Goal: Task Accomplishment & Management: Manage account settings

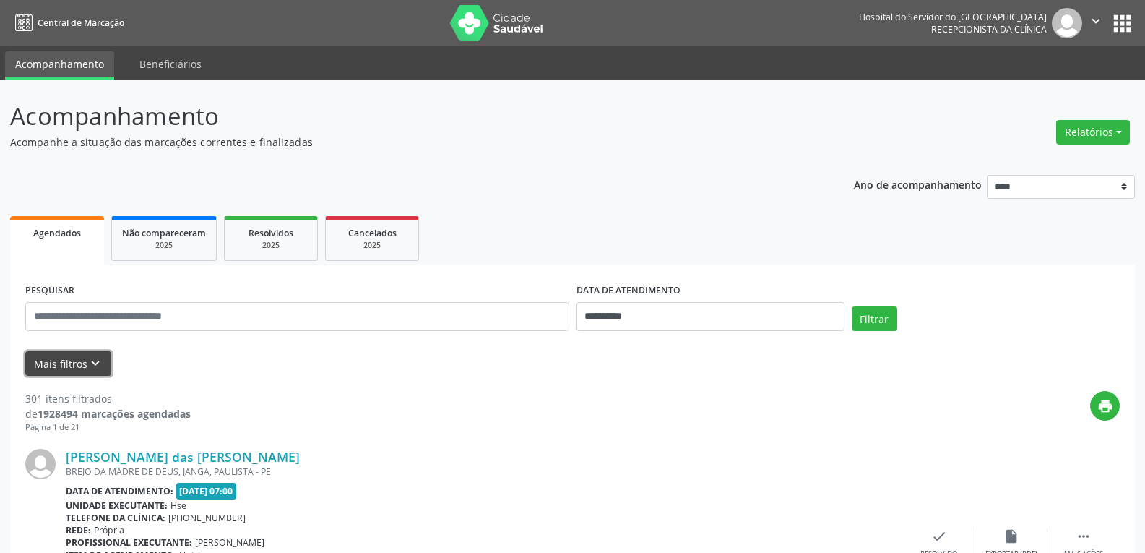
click at [87, 363] on icon "keyboard_arrow_down" at bounding box center [95, 363] width 16 height 16
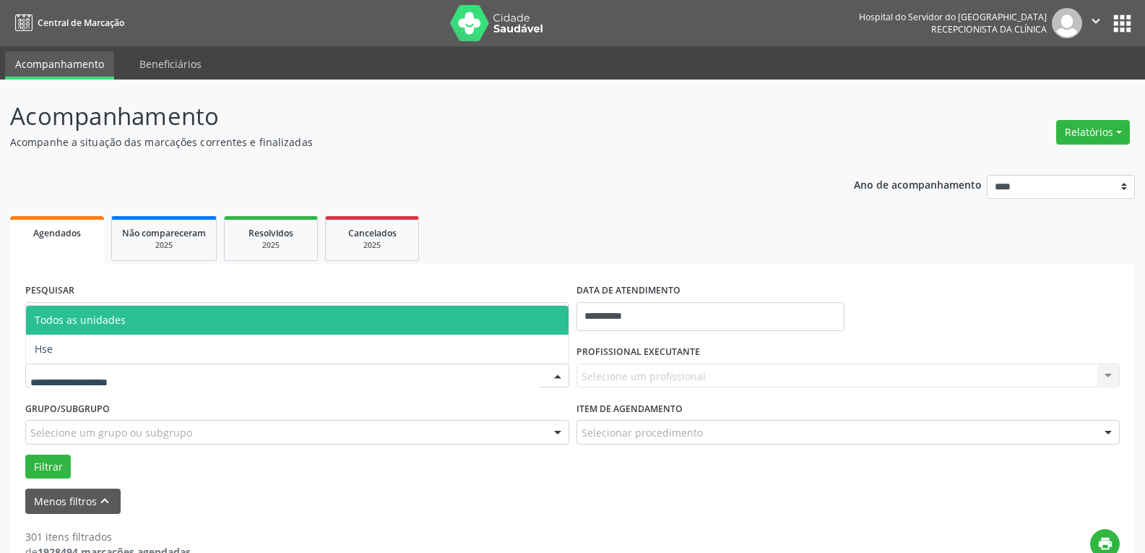
click at [157, 387] on div at bounding box center [297, 375] width 544 height 25
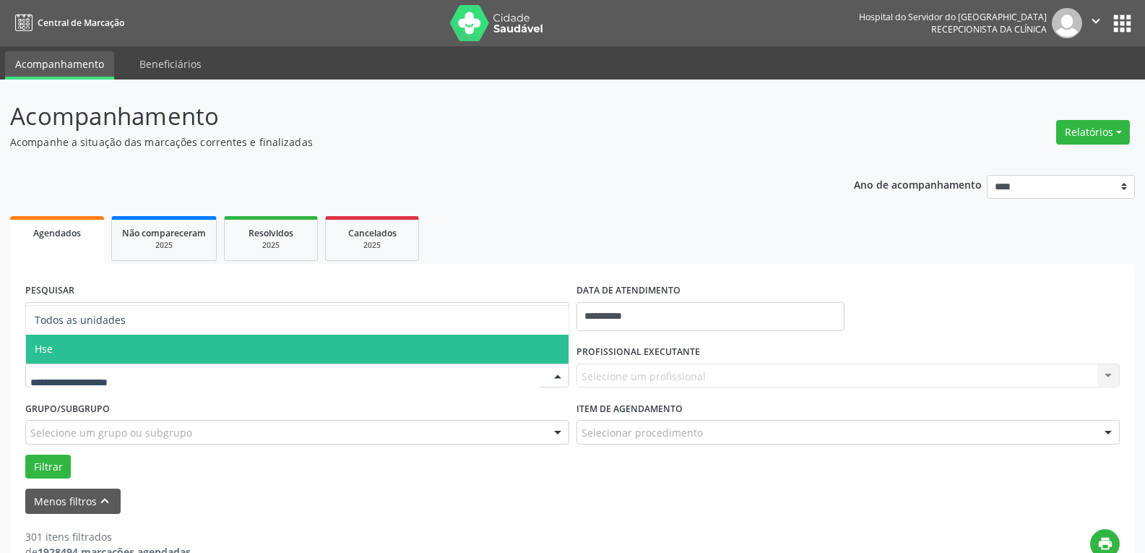
click at [156, 354] on span "Hse" at bounding box center [297, 349] width 543 height 29
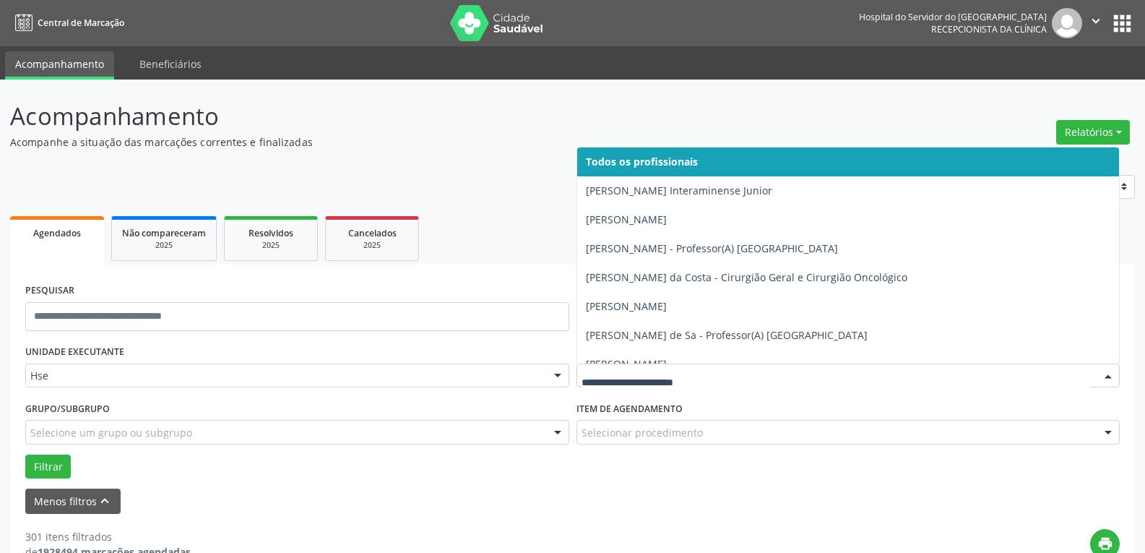
click at [686, 388] on div at bounding box center [849, 375] width 544 height 25
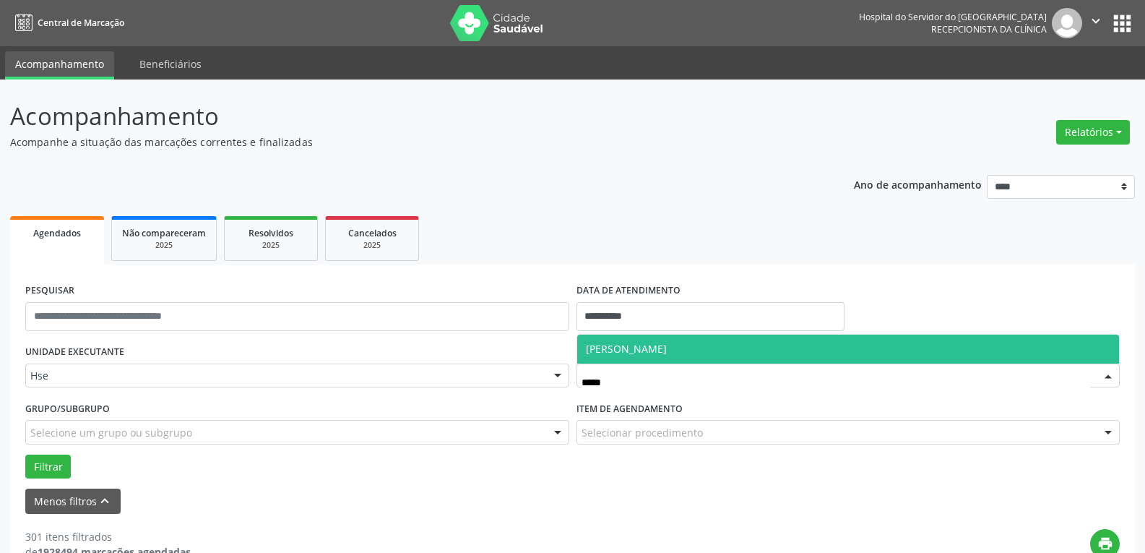
type input "******"
click at [613, 352] on span "[PERSON_NAME]" at bounding box center [626, 349] width 81 height 14
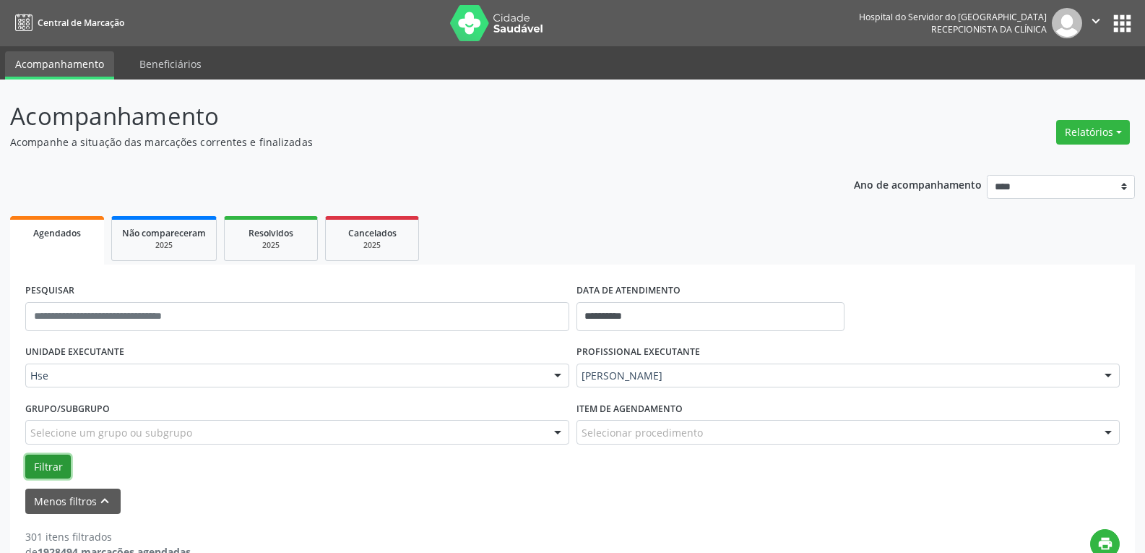
click at [38, 472] on button "Filtrar" at bounding box center [48, 466] width 46 height 25
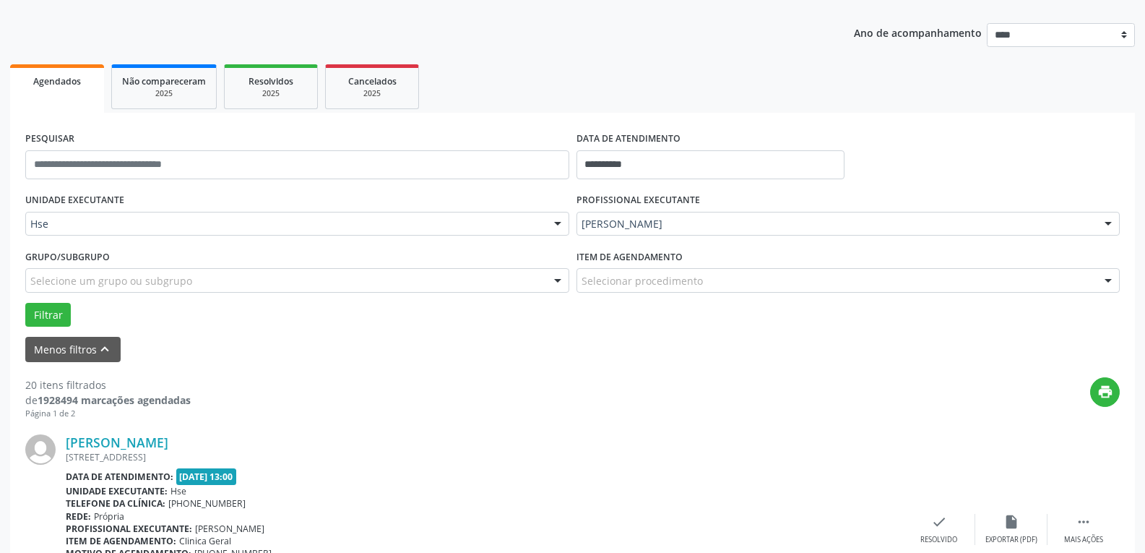
scroll to position [223, 0]
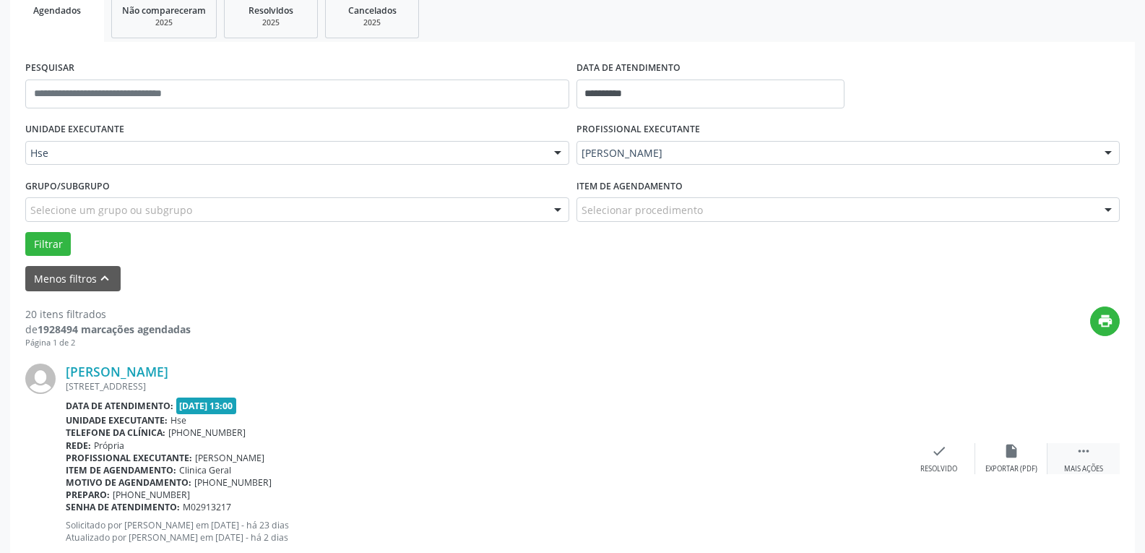
click at [1090, 462] on div " Mais ações" at bounding box center [1084, 458] width 72 height 31
click at [1030, 459] on div "alarm_off Não compareceu" at bounding box center [1011, 458] width 72 height 31
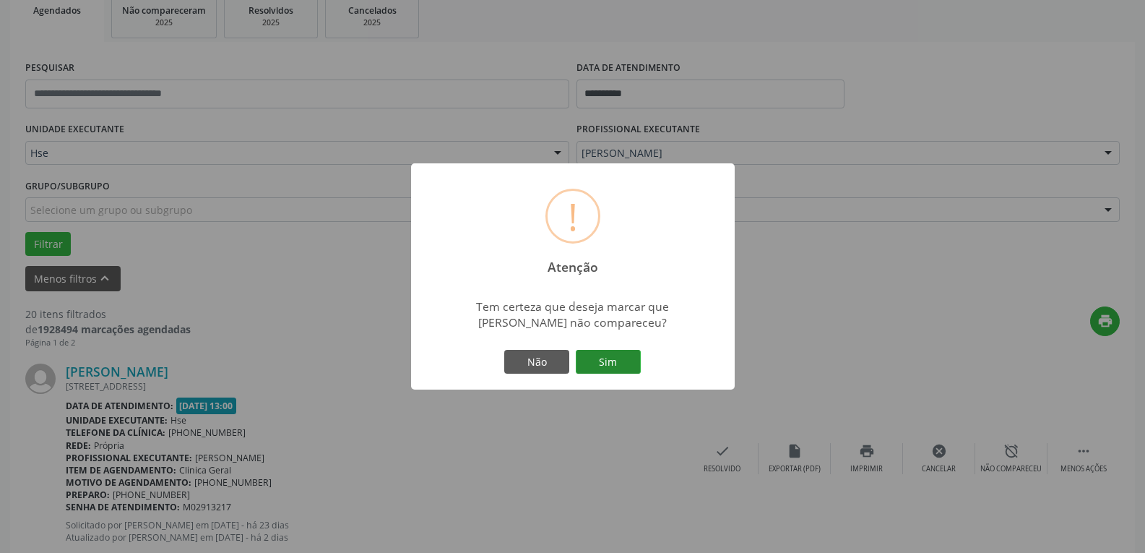
click at [607, 359] on button "Sim" at bounding box center [608, 362] width 65 height 25
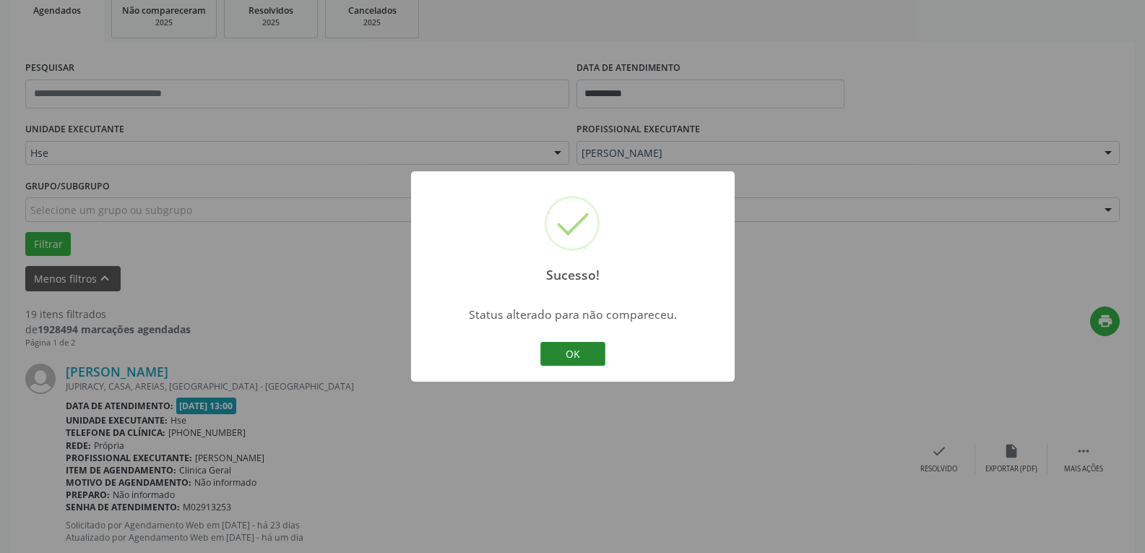
click at [545, 353] on button "OK" at bounding box center [572, 354] width 65 height 25
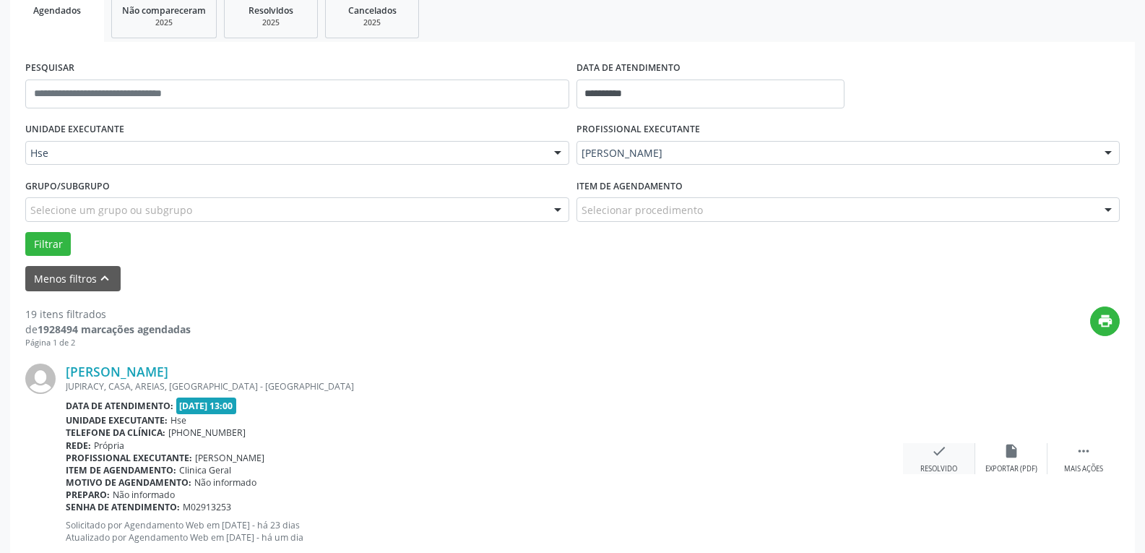
drag, startPoint x: 939, startPoint y: 465, endPoint x: 923, endPoint y: 465, distance: 16.6
click at [923, 465] on div "Resolvido" at bounding box center [938, 469] width 37 height 10
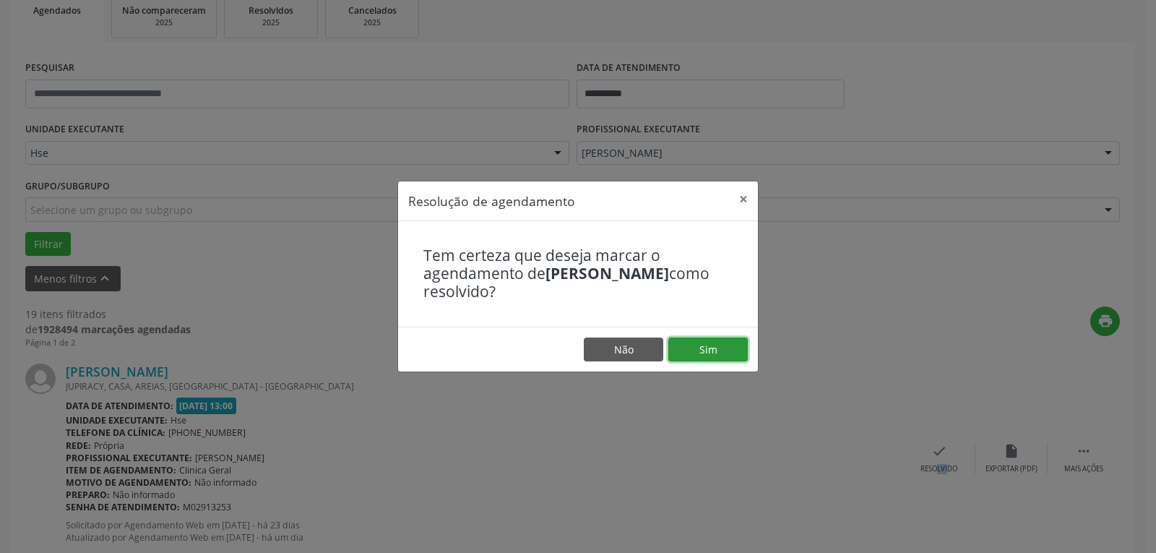
click at [709, 356] on button "Sim" at bounding box center [707, 349] width 79 height 25
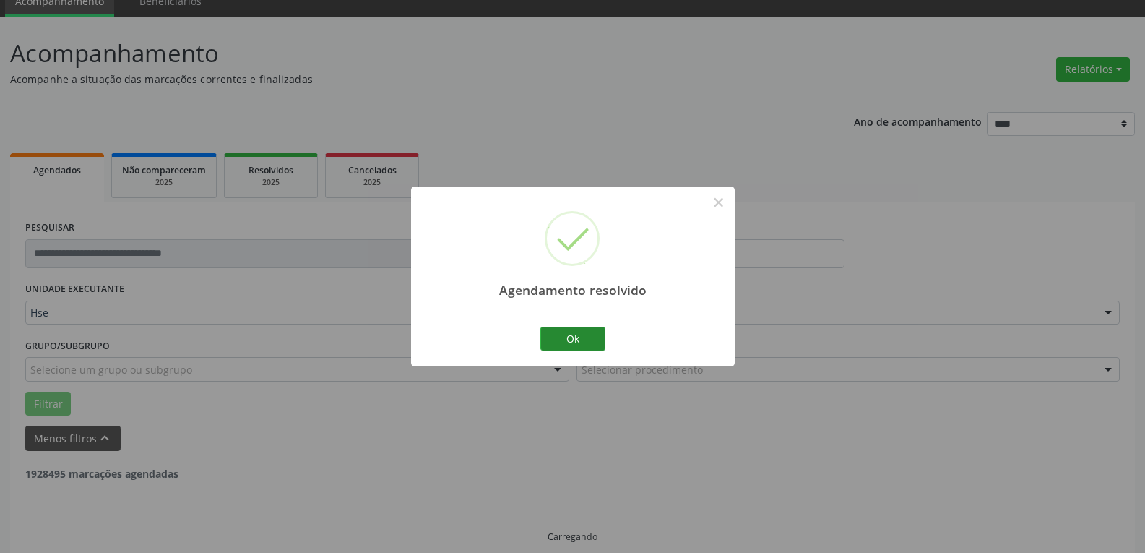
scroll to position [78, 0]
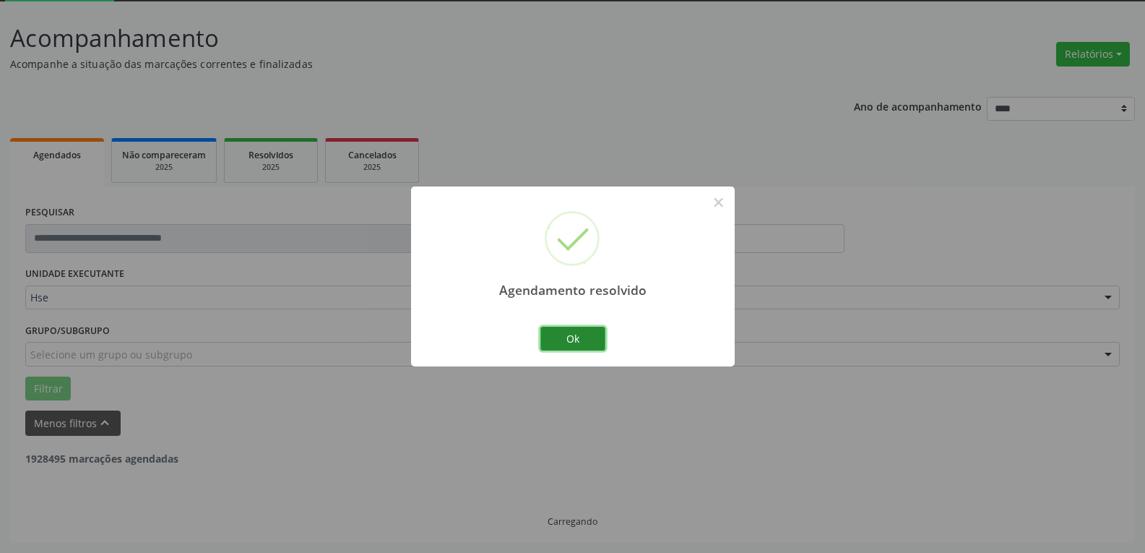
click at [579, 340] on button "Ok" at bounding box center [572, 339] width 65 height 25
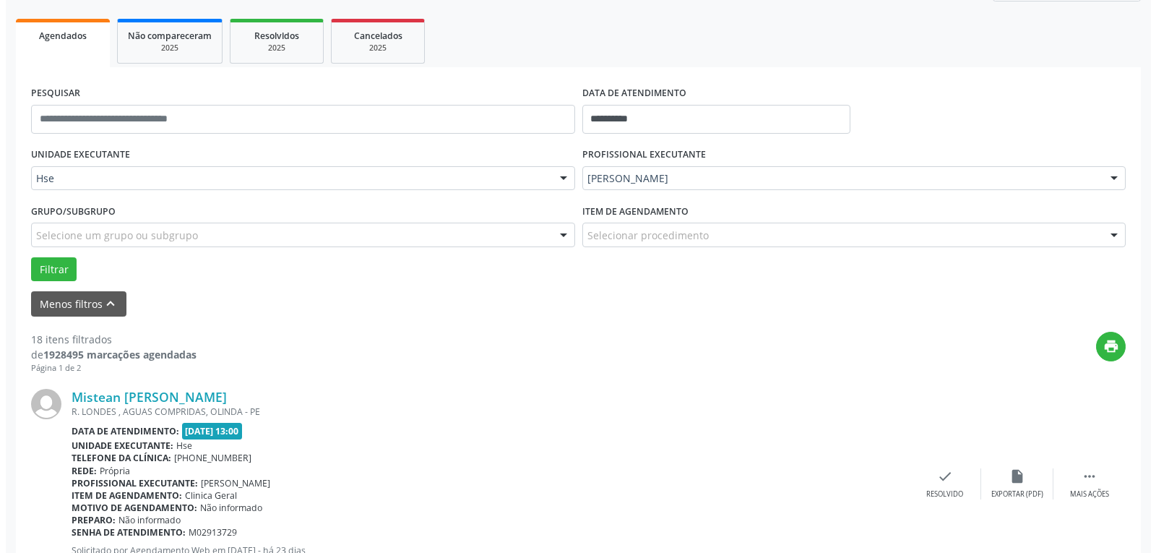
scroll to position [223, 0]
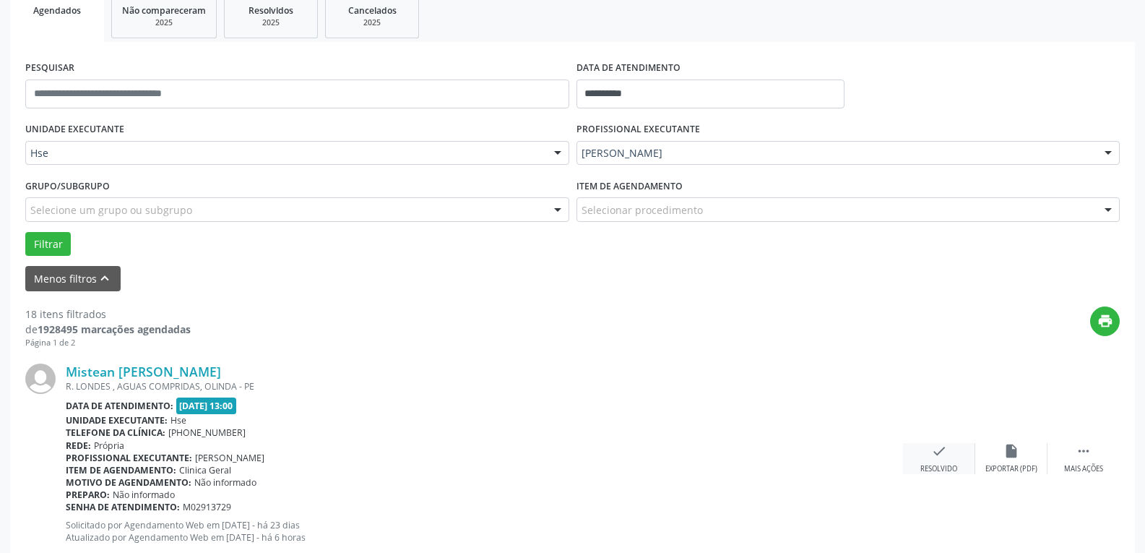
click at [928, 459] on div "check Resolvido" at bounding box center [939, 458] width 72 height 31
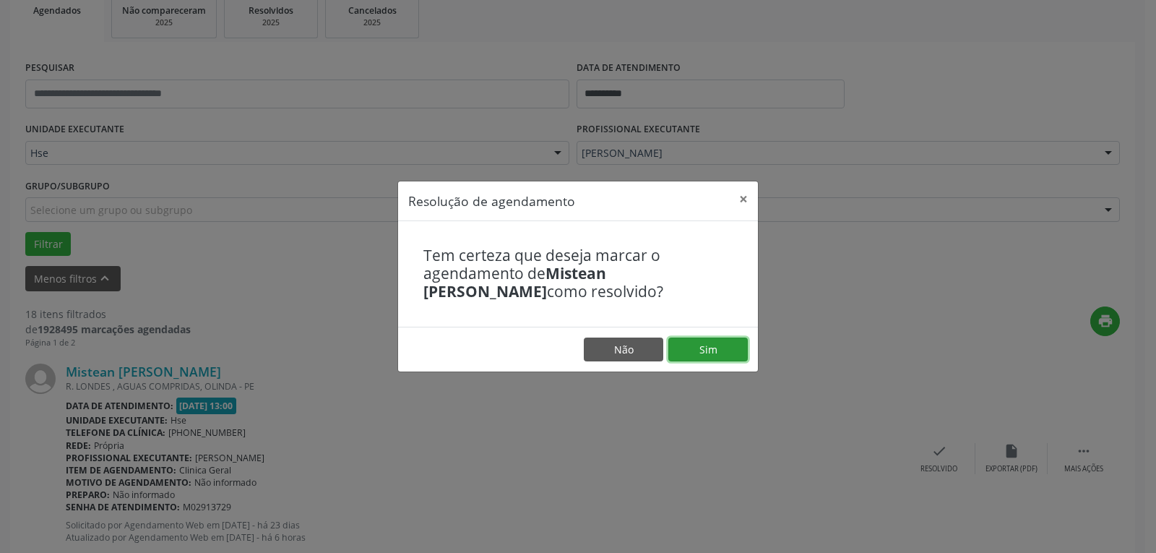
click at [683, 345] on button "Sim" at bounding box center [707, 349] width 79 height 25
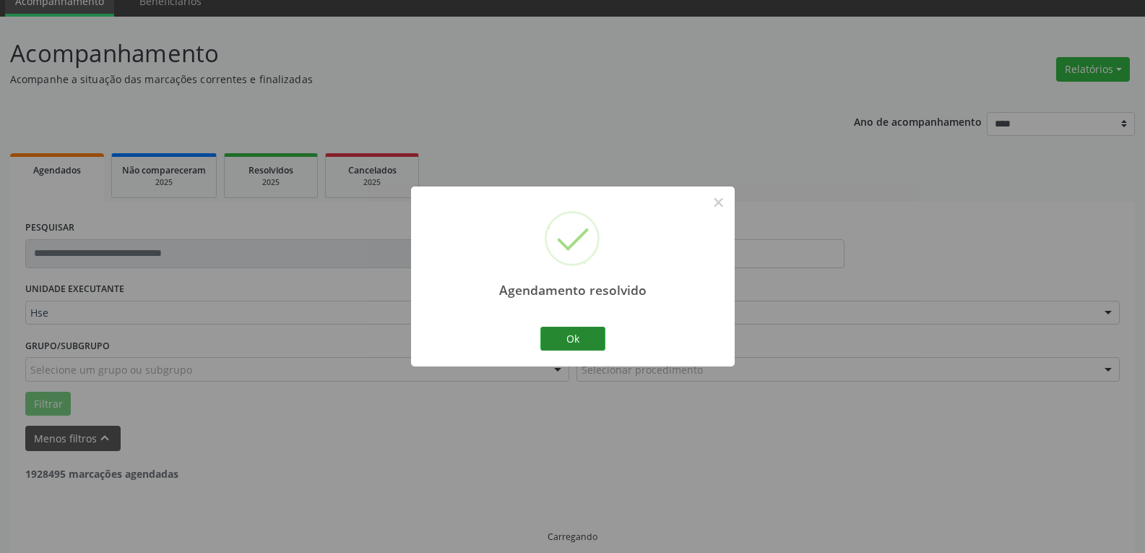
scroll to position [78, 0]
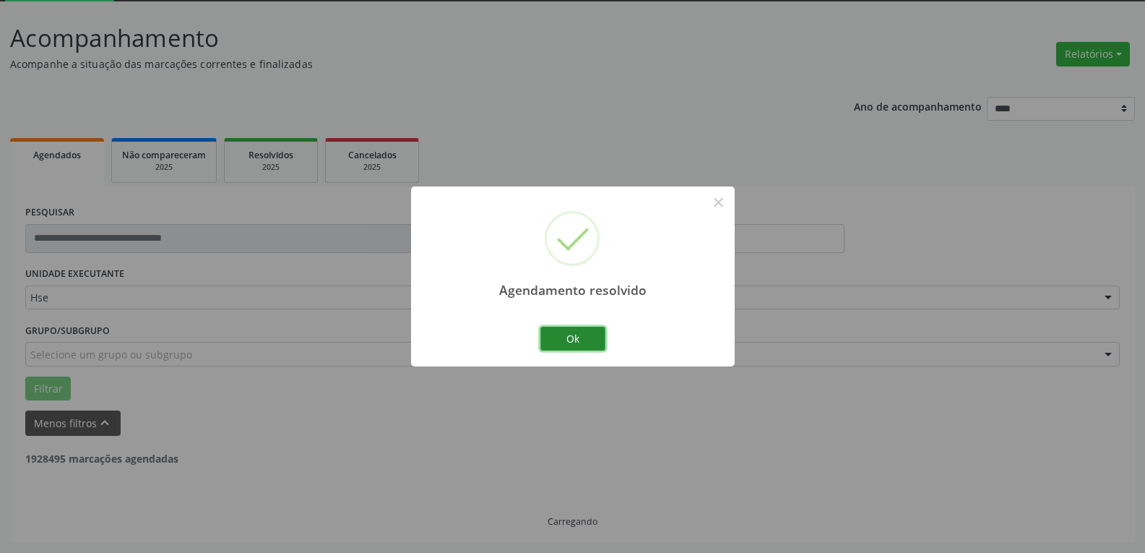
click at [587, 337] on button "Ok" at bounding box center [572, 339] width 65 height 25
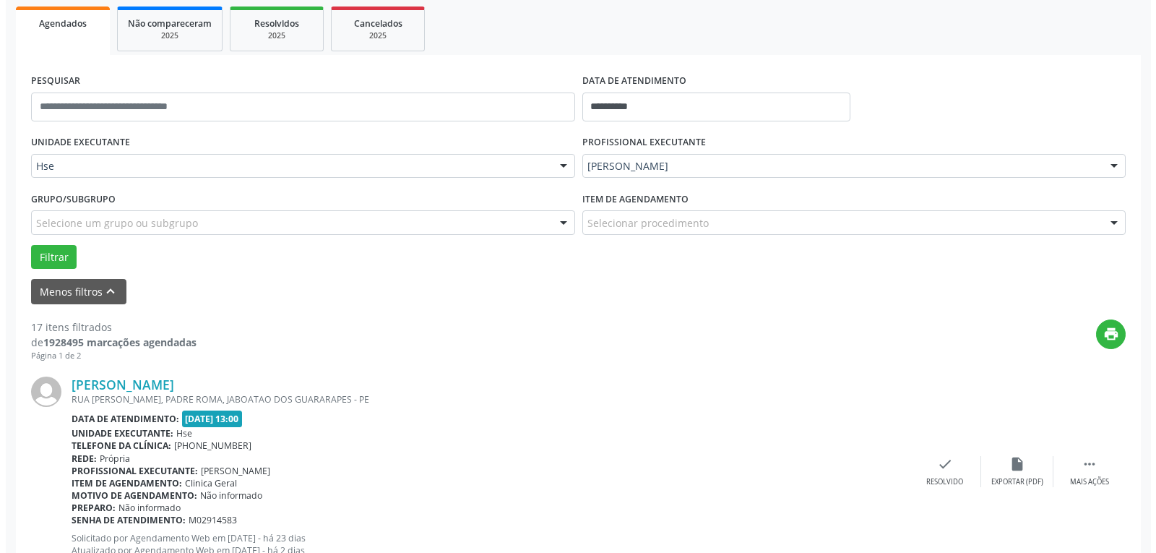
scroll to position [223, 0]
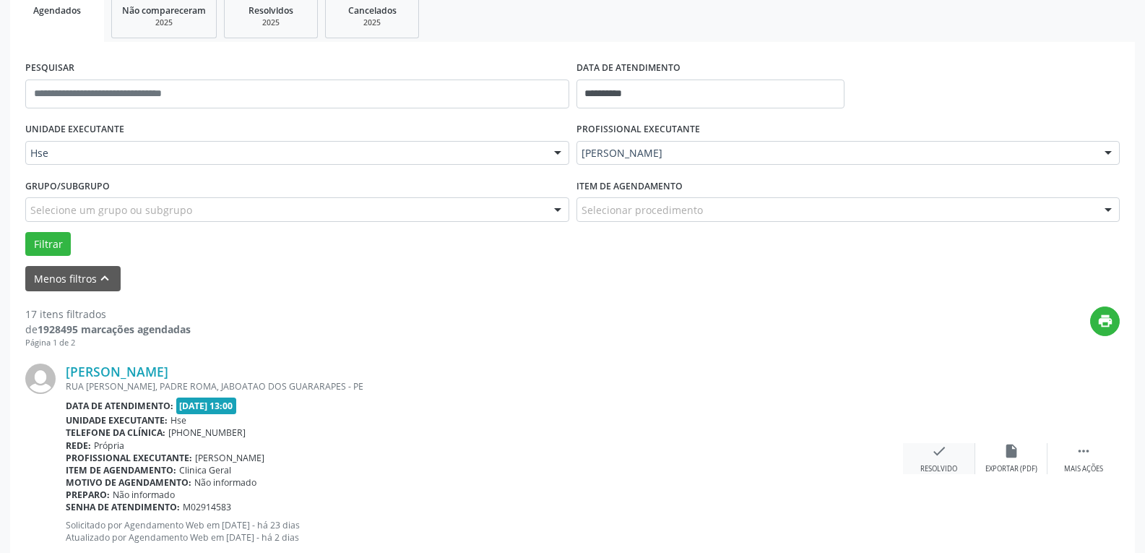
click at [940, 462] on div "check Resolvido" at bounding box center [939, 458] width 72 height 31
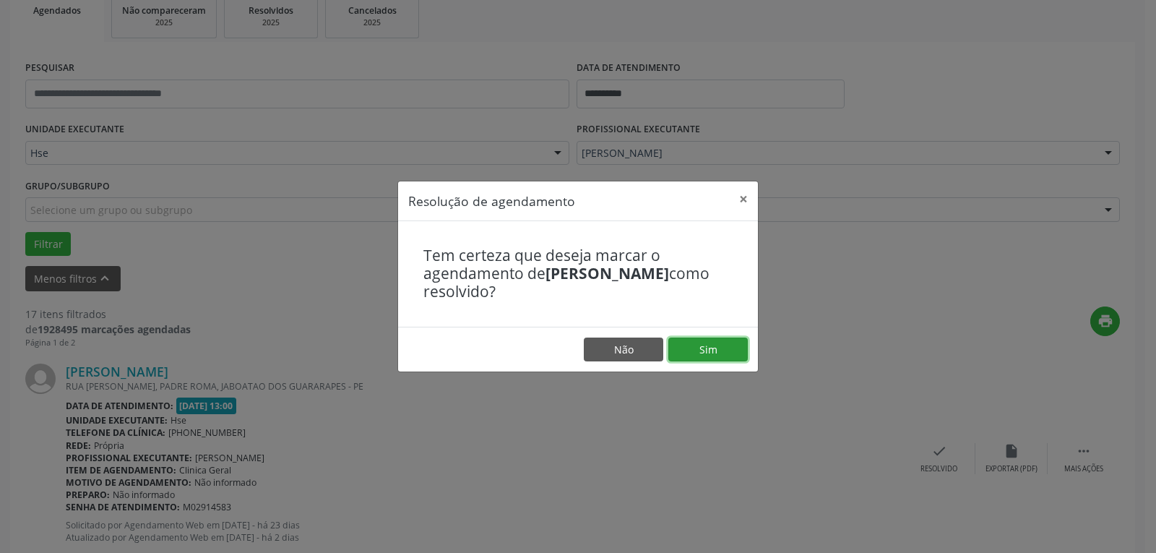
drag, startPoint x: 747, startPoint y: 356, endPoint x: 733, endPoint y: 359, distance: 14.7
click at [747, 355] on button "Sim" at bounding box center [707, 349] width 79 height 25
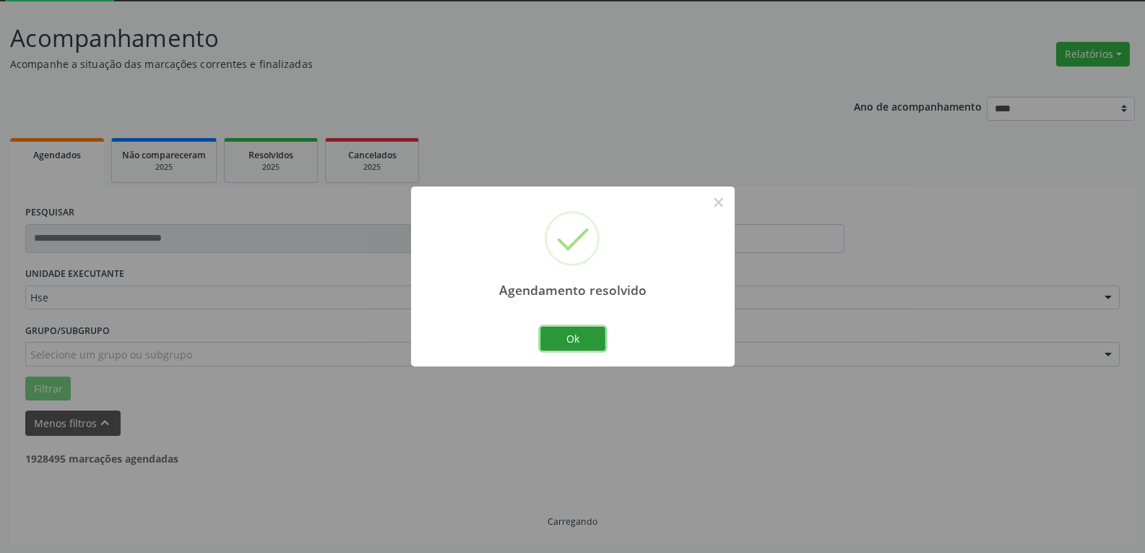
drag, startPoint x: 568, startPoint y: 335, endPoint x: 293, endPoint y: 337, distance: 275.3
click at [565, 336] on button "Ok" at bounding box center [572, 339] width 65 height 25
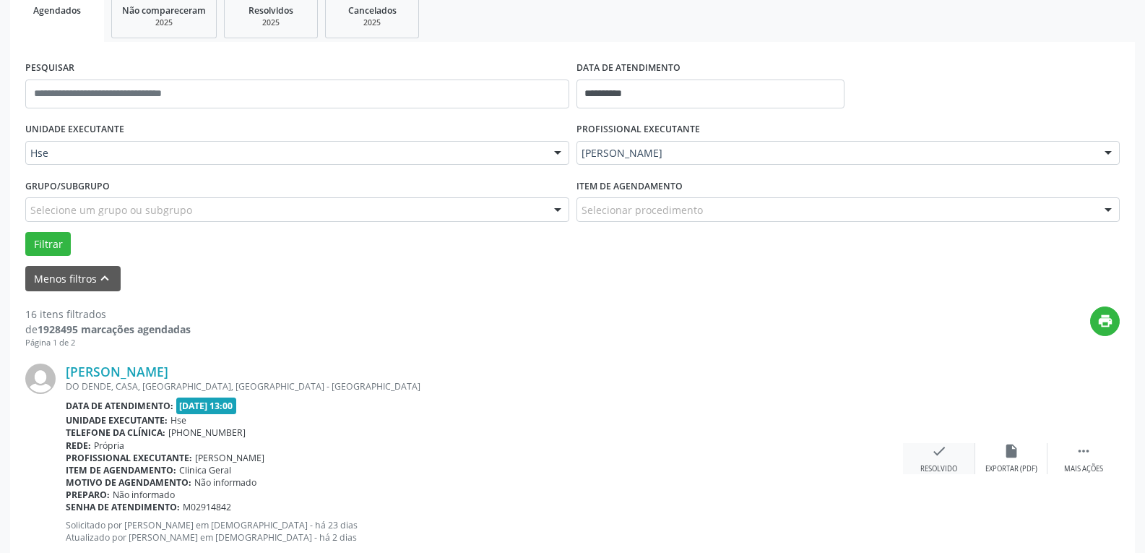
click at [942, 451] on icon "check" at bounding box center [939, 451] width 16 height 16
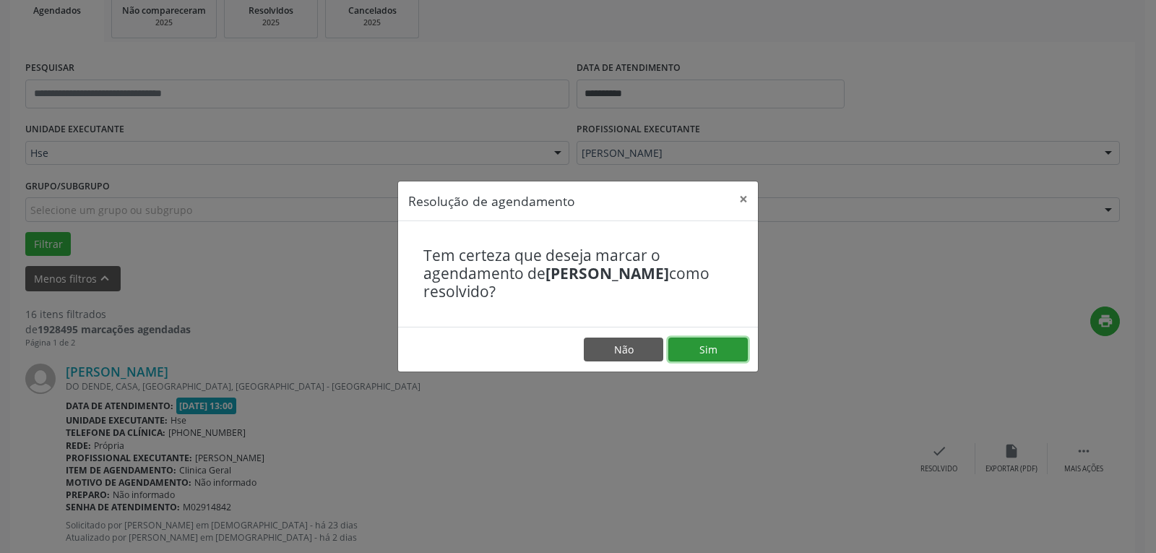
click at [739, 359] on button "Sim" at bounding box center [707, 349] width 79 height 25
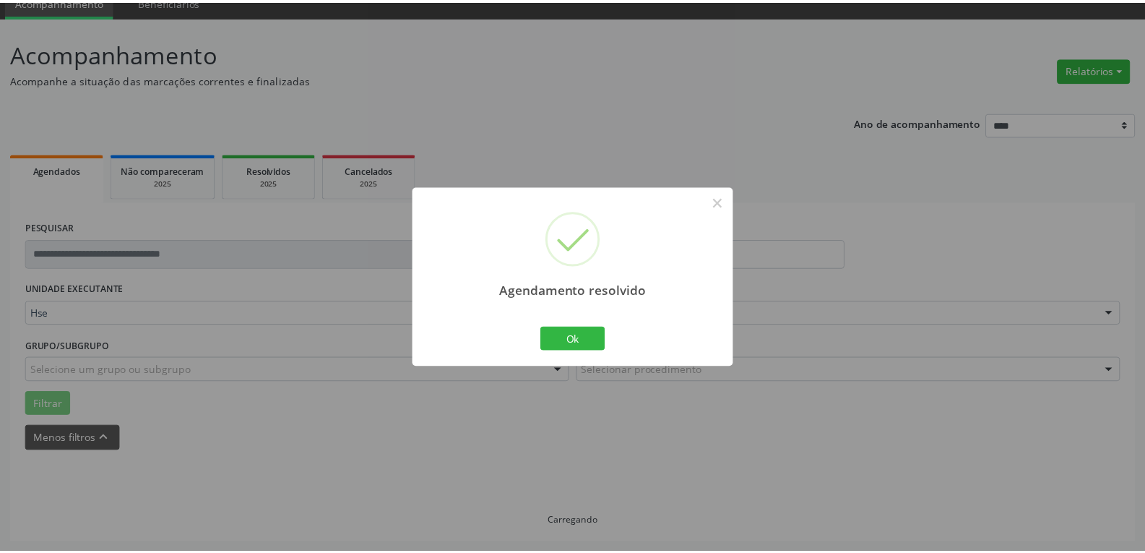
scroll to position [63, 0]
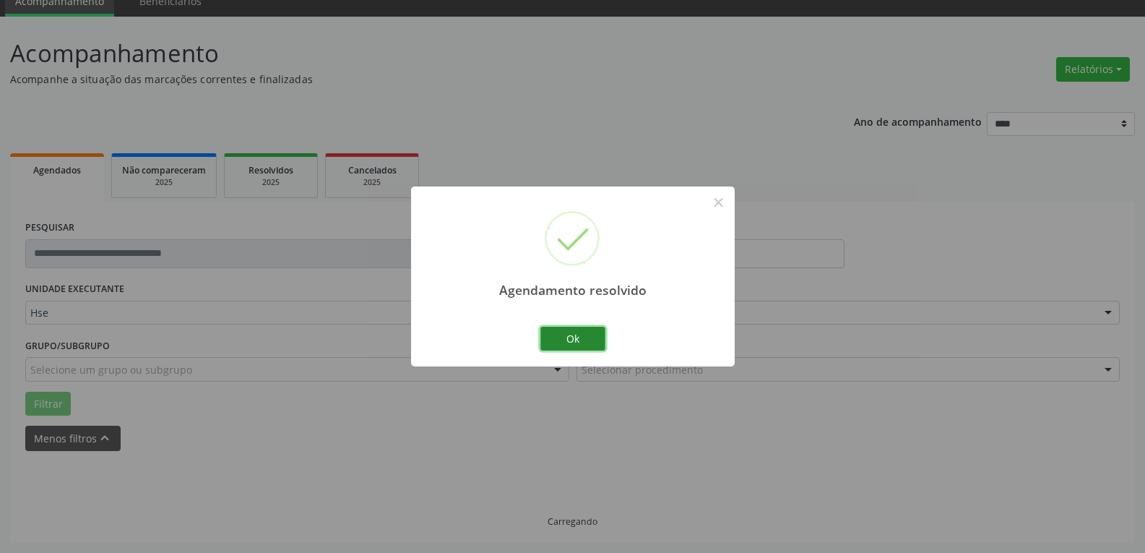
click at [553, 338] on button "Ok" at bounding box center [572, 339] width 65 height 25
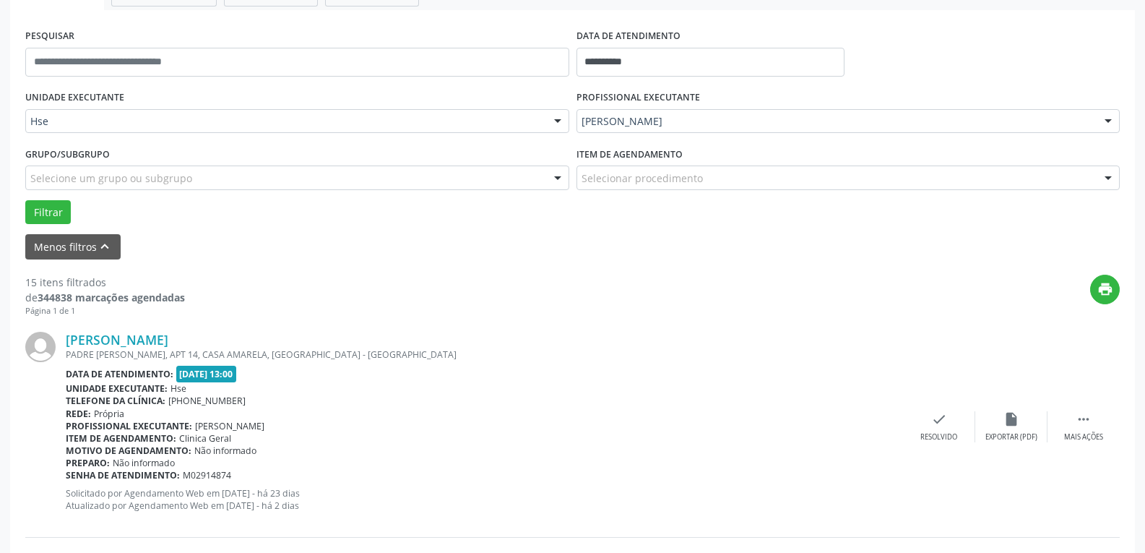
scroll to position [280, 0]
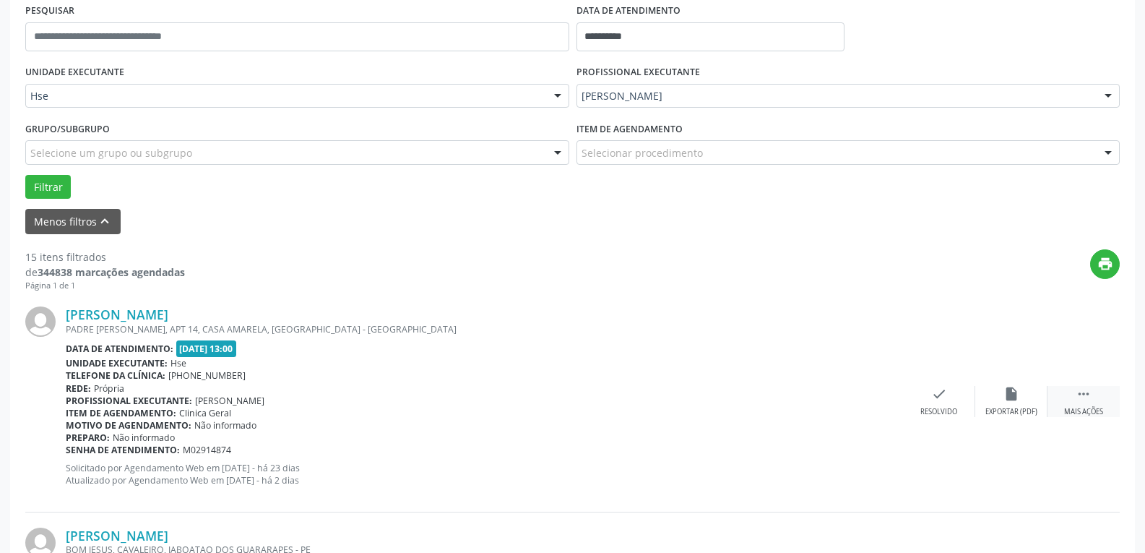
click at [1079, 415] on div "Mais ações" at bounding box center [1083, 412] width 39 height 10
click at [1001, 405] on div "alarm_off Não compareceu" at bounding box center [1011, 401] width 72 height 31
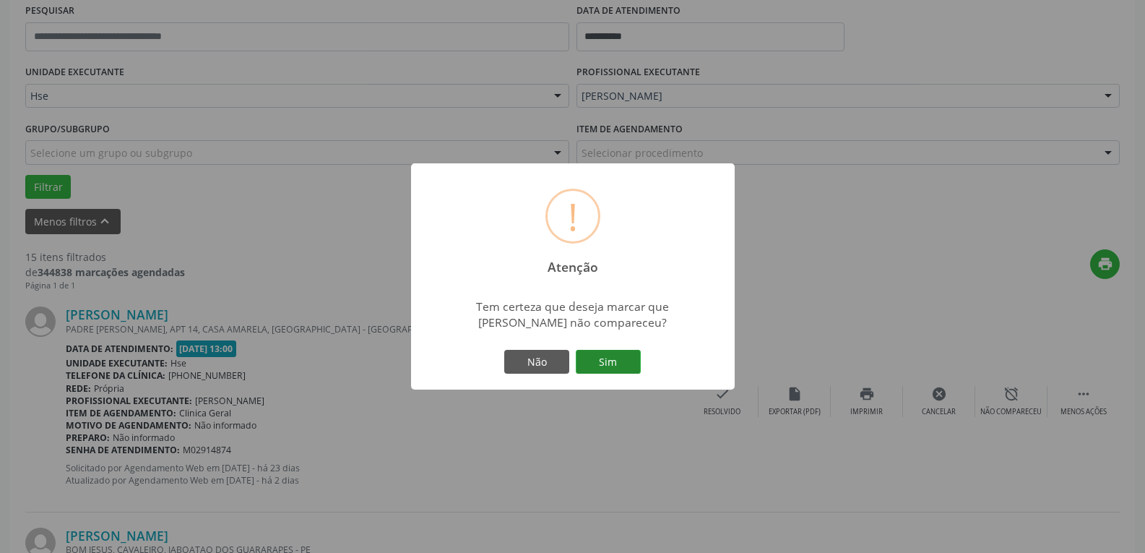
click at [598, 367] on button "Sim" at bounding box center [608, 362] width 65 height 25
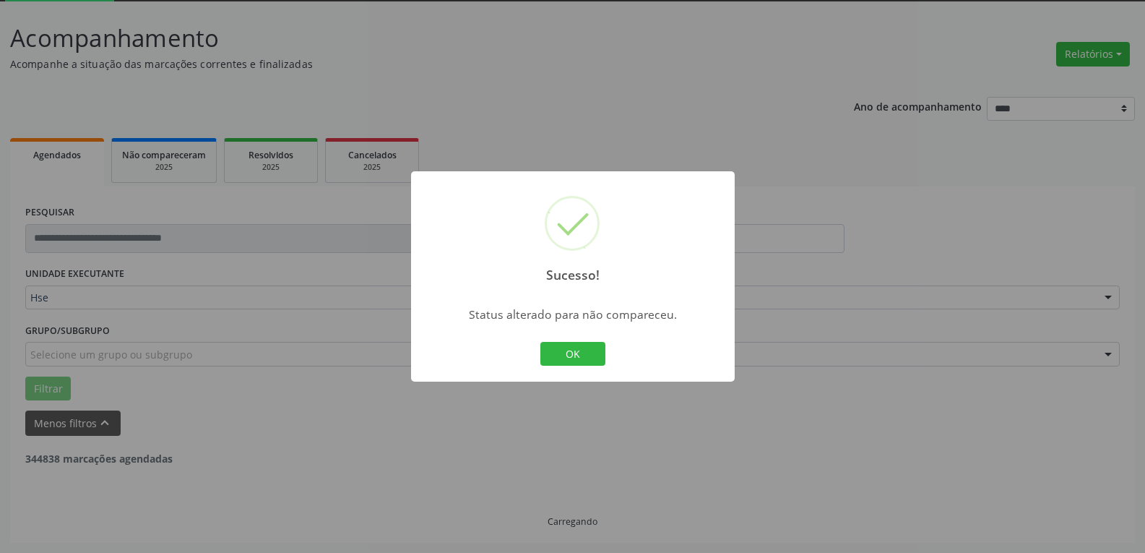
scroll to position [78, 0]
click at [589, 355] on button "OK" at bounding box center [572, 354] width 65 height 25
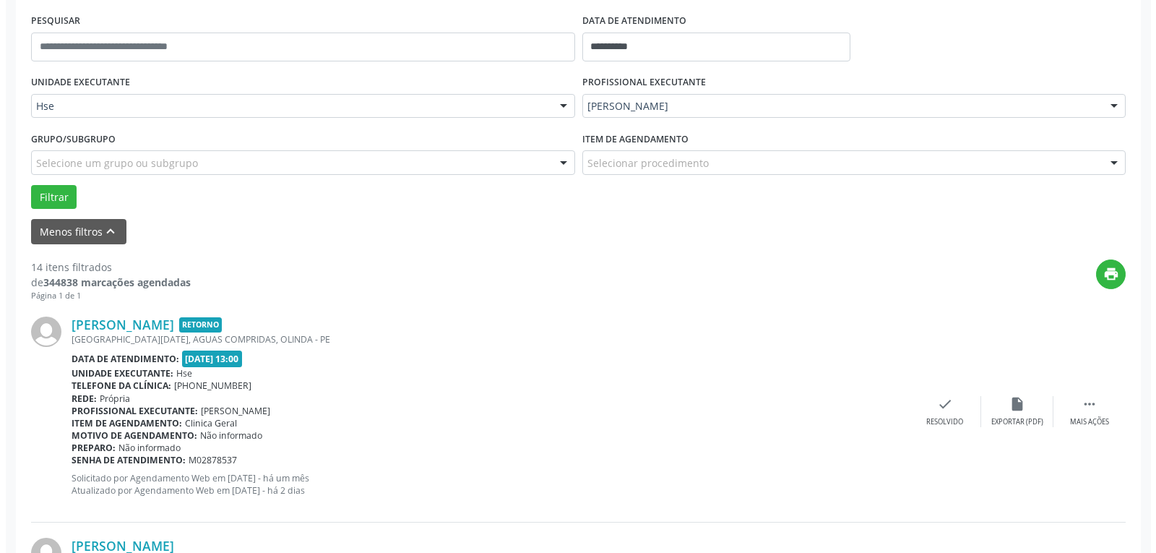
scroll to position [295, 0]
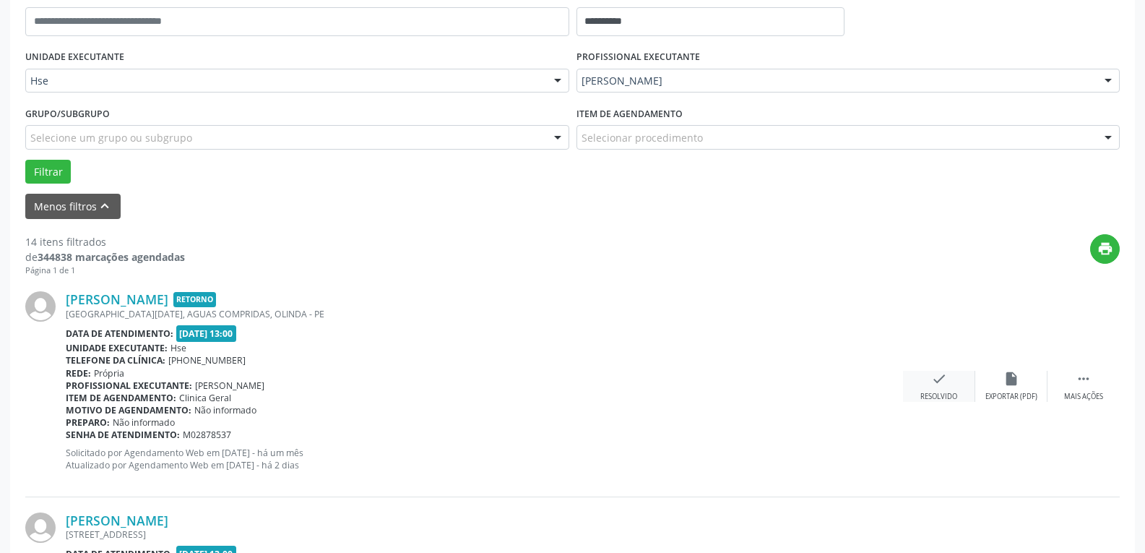
click at [934, 394] on div "Resolvido" at bounding box center [938, 397] width 37 height 10
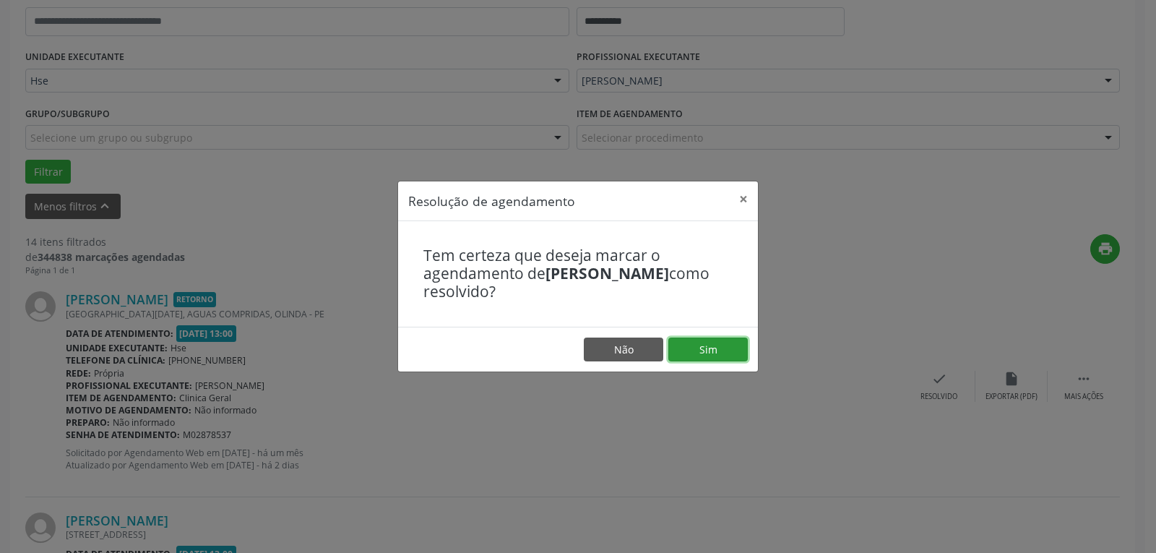
click at [741, 355] on button "Sim" at bounding box center [707, 349] width 79 height 25
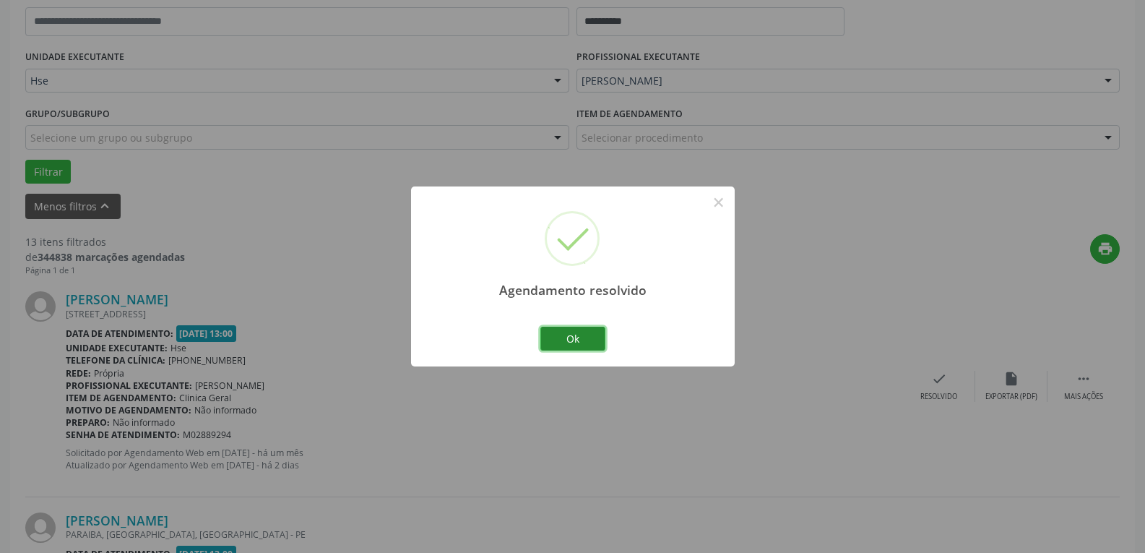
click at [565, 349] on button "Ok" at bounding box center [572, 339] width 65 height 25
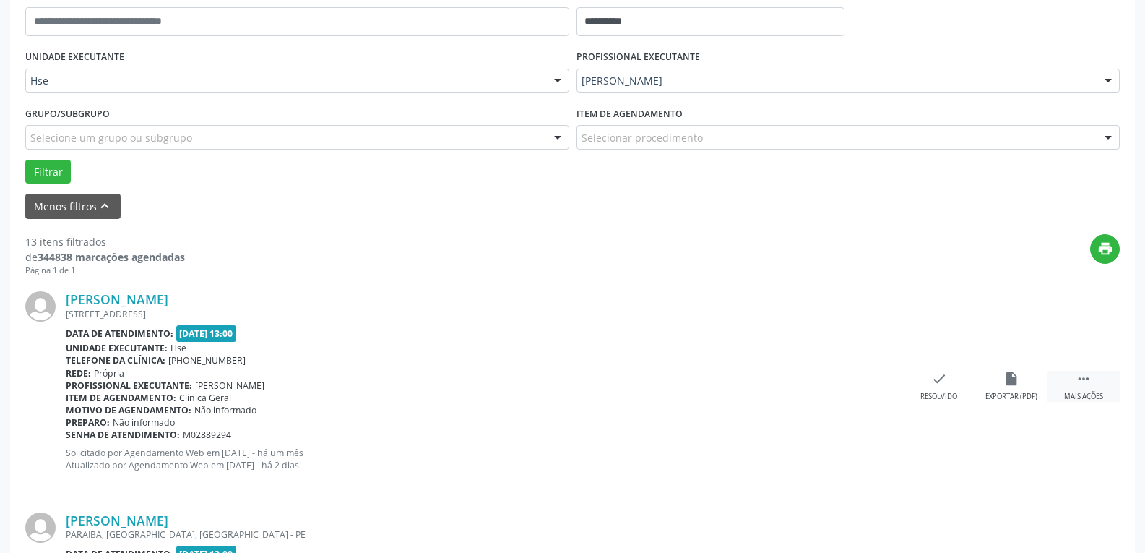
click at [1086, 390] on div " Mais ações" at bounding box center [1084, 386] width 72 height 31
click at [1001, 396] on div "Não compareceu" at bounding box center [1010, 397] width 61 height 10
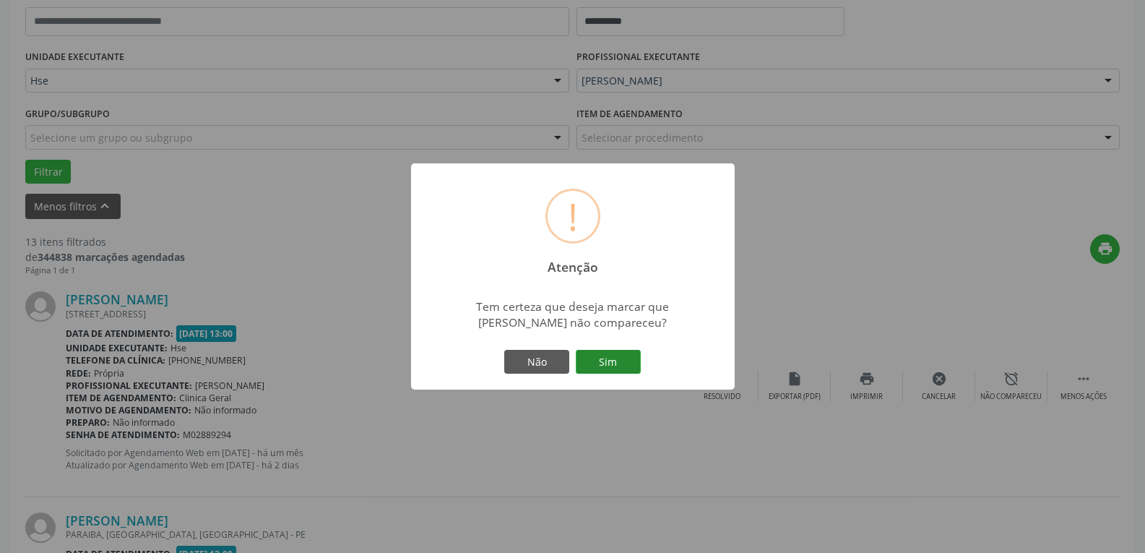
click at [638, 363] on button "Sim" at bounding box center [608, 362] width 65 height 25
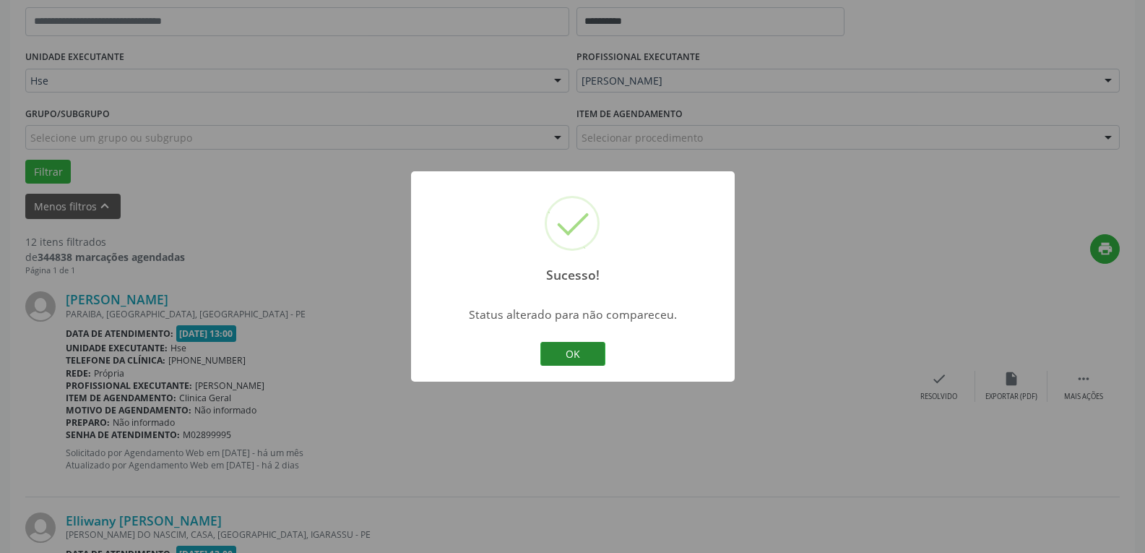
click at [547, 345] on button "OK" at bounding box center [572, 354] width 65 height 25
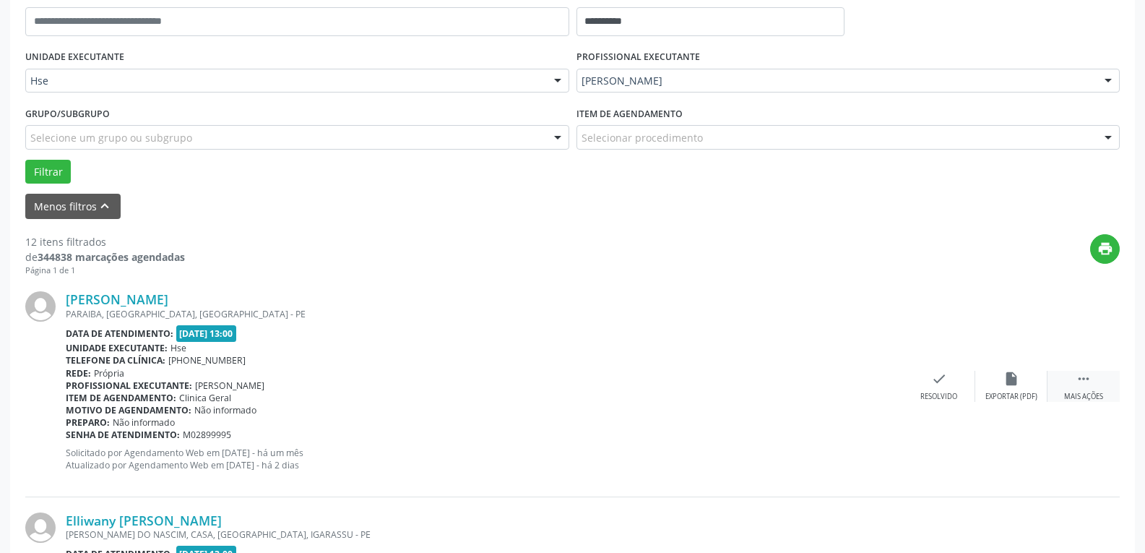
click at [1086, 377] on icon "" at bounding box center [1084, 379] width 16 height 16
click at [1022, 379] on div "alarm_off Não compareceu" at bounding box center [1011, 386] width 72 height 31
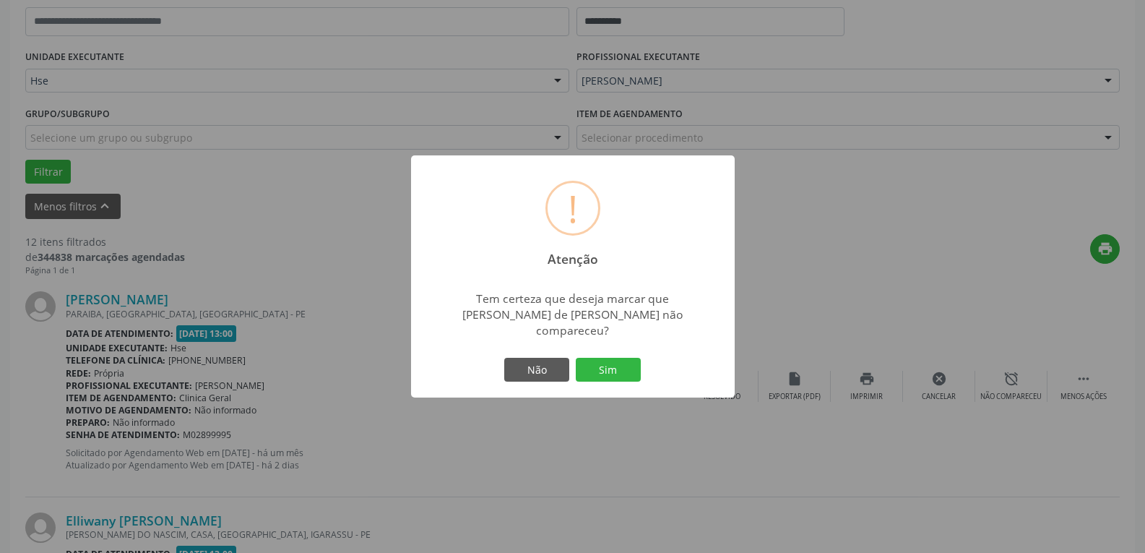
drag, startPoint x: 646, startPoint y: 363, endPoint x: 613, endPoint y: 363, distance: 33.2
click at [644, 363] on div "! Atenção × Tem certeza que deseja marcar que [PERSON_NAME] de [PERSON_NAME] nã…" at bounding box center [573, 276] width 324 height 243
click at [613, 363] on button "Sim" at bounding box center [608, 370] width 65 height 25
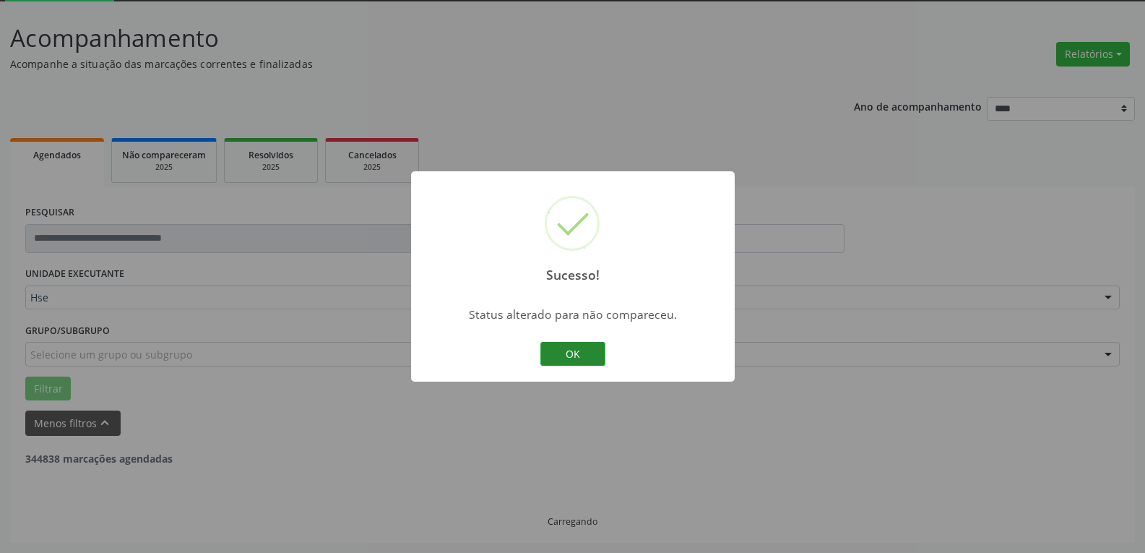
click at [585, 350] on button "OK" at bounding box center [572, 354] width 65 height 25
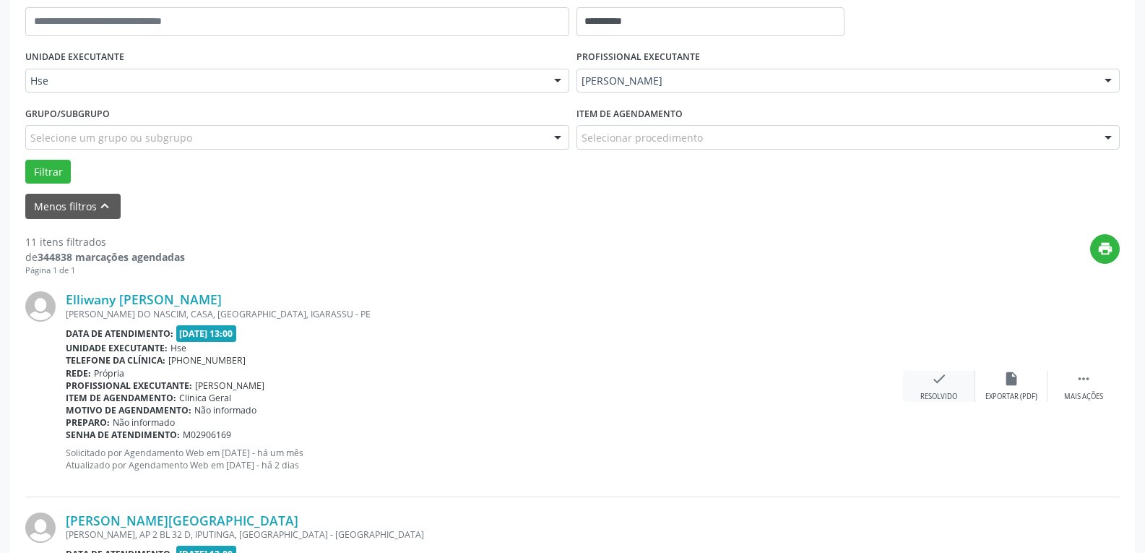
click at [944, 383] on icon "check" at bounding box center [939, 379] width 16 height 16
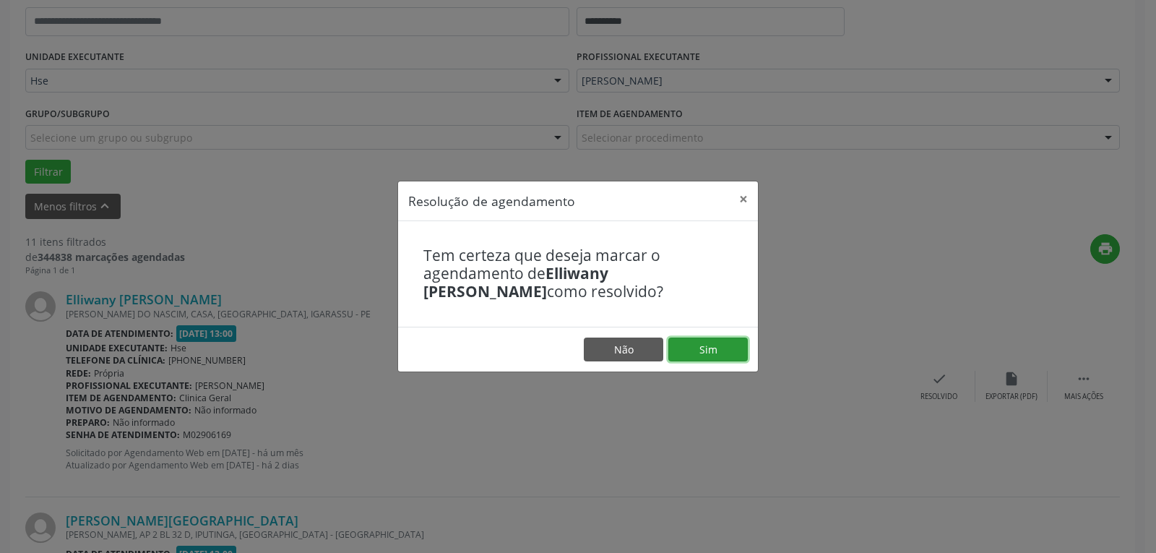
click at [718, 355] on button "Sim" at bounding box center [707, 349] width 79 height 25
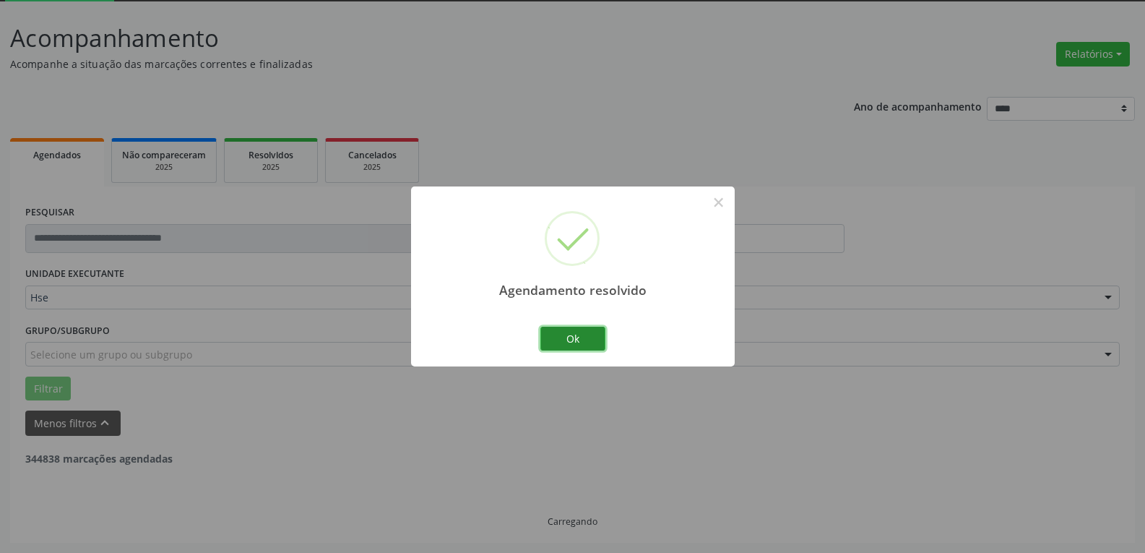
click at [581, 342] on button "Ok" at bounding box center [572, 339] width 65 height 25
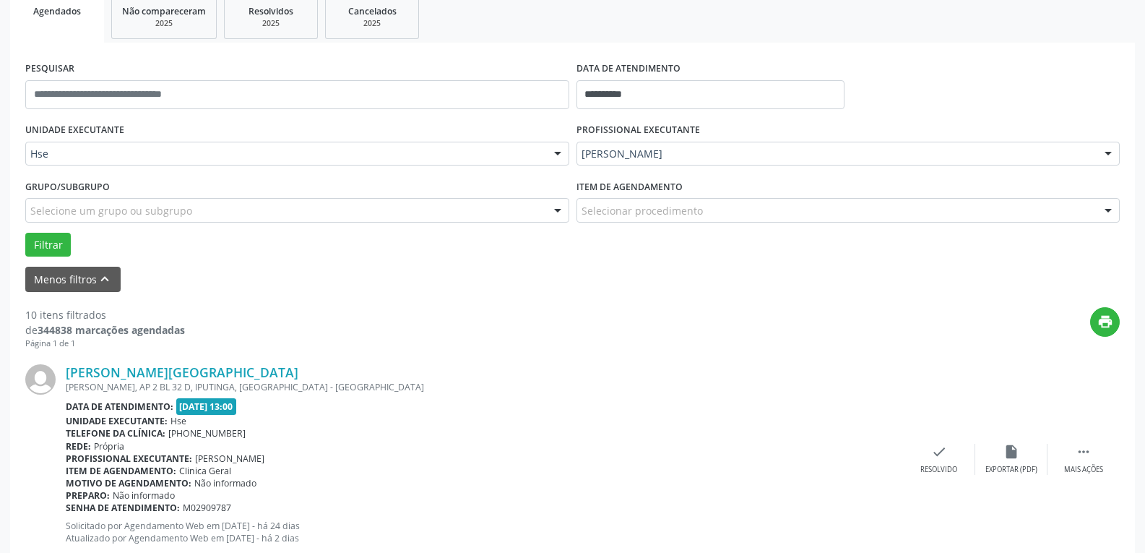
scroll to position [223, 0]
drag, startPoint x: 1081, startPoint y: 453, endPoint x: 1066, endPoint y: 452, distance: 15.2
click at [1080, 453] on icon "" at bounding box center [1084, 451] width 16 height 16
click at [1010, 451] on icon "alarm_off" at bounding box center [1012, 451] width 16 height 16
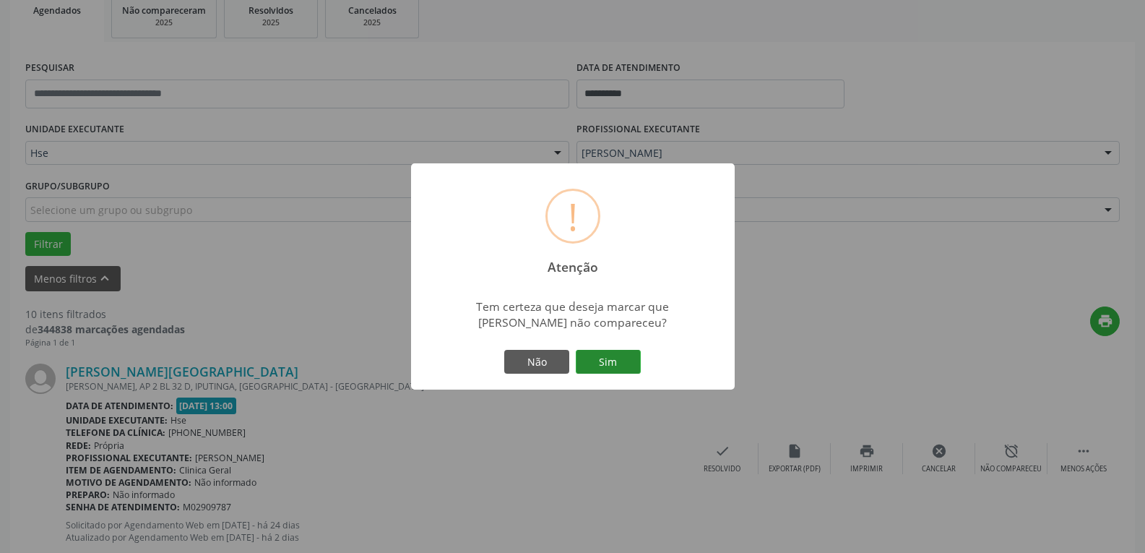
click at [598, 358] on button "Sim" at bounding box center [608, 362] width 65 height 25
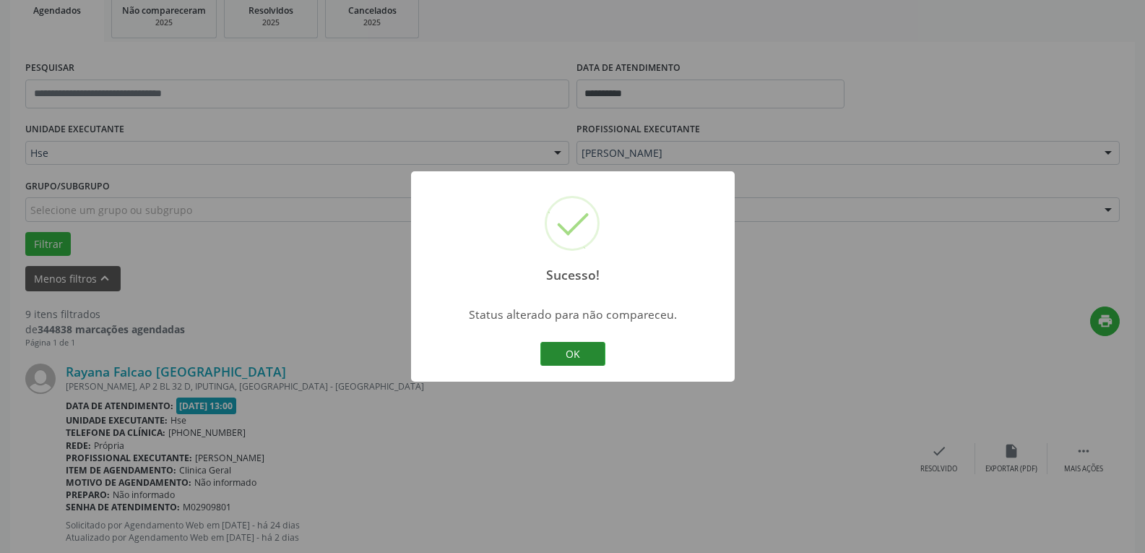
click at [590, 358] on button "OK" at bounding box center [572, 354] width 65 height 25
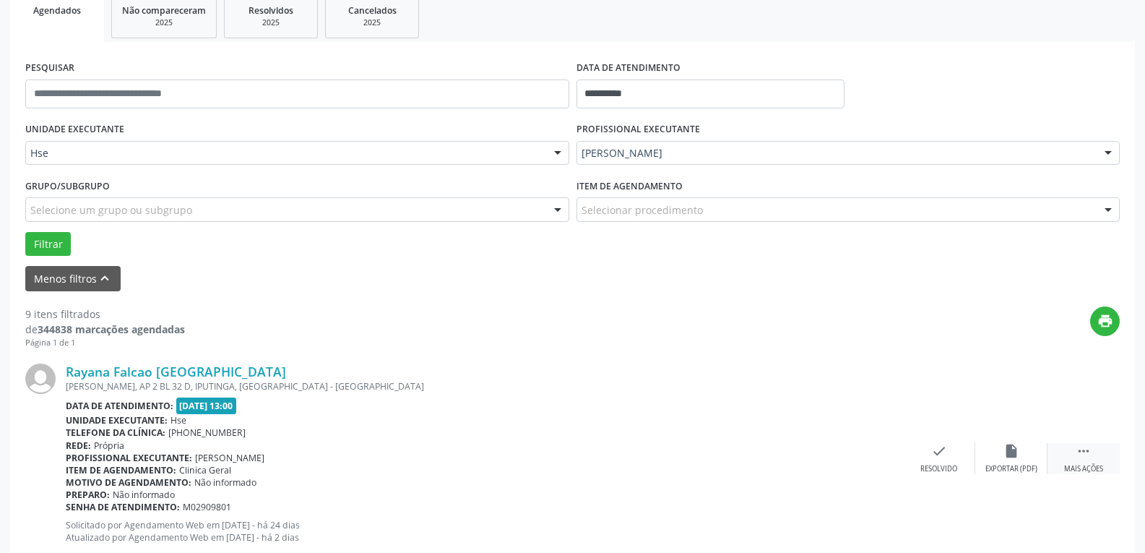
click at [1097, 460] on div " Mais ações" at bounding box center [1084, 458] width 72 height 31
click at [1008, 448] on icon "alarm_off" at bounding box center [1012, 451] width 16 height 16
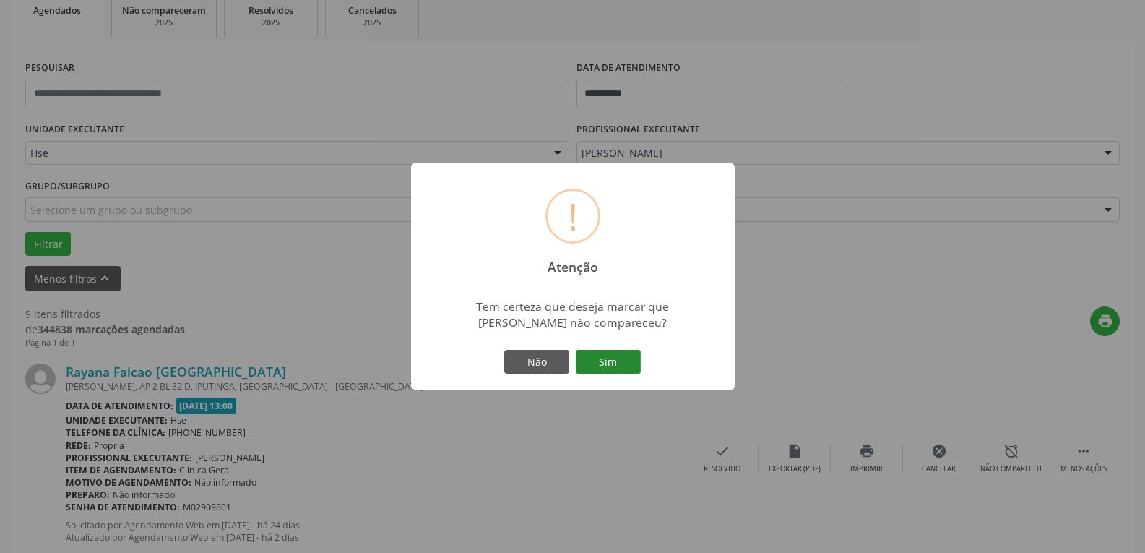
click at [590, 361] on button "Sim" at bounding box center [608, 362] width 65 height 25
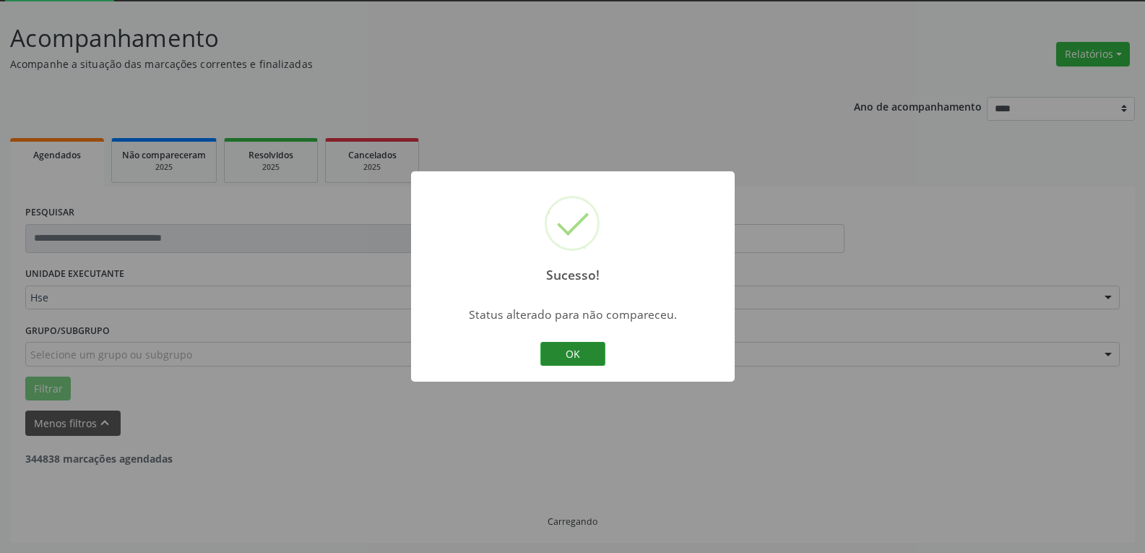
click at [567, 360] on button "OK" at bounding box center [572, 354] width 65 height 25
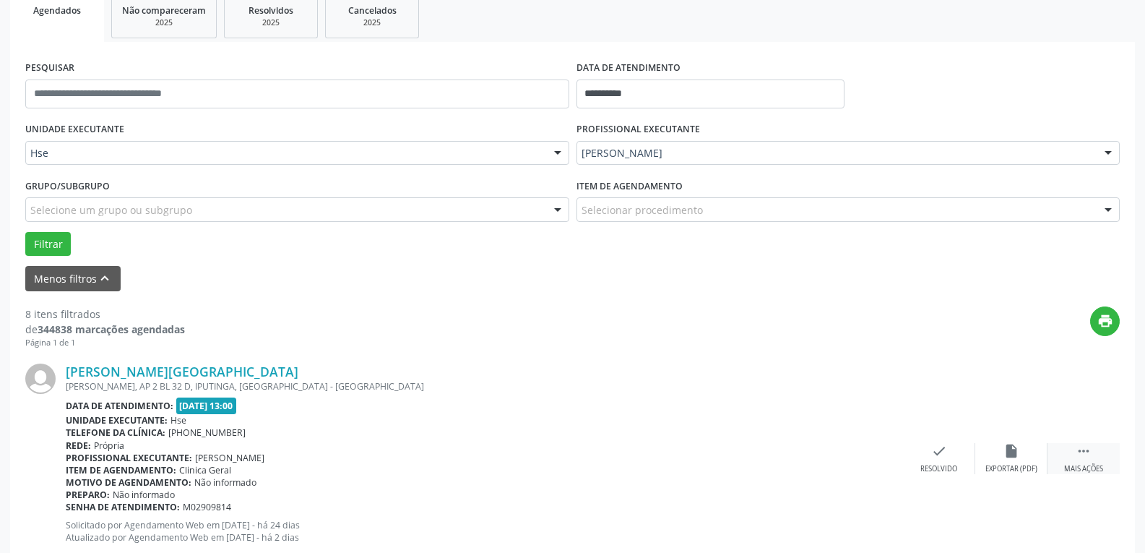
click at [1101, 461] on div " Mais ações" at bounding box center [1084, 458] width 72 height 31
click at [1019, 456] on div "alarm_off Não compareceu" at bounding box center [1011, 458] width 72 height 31
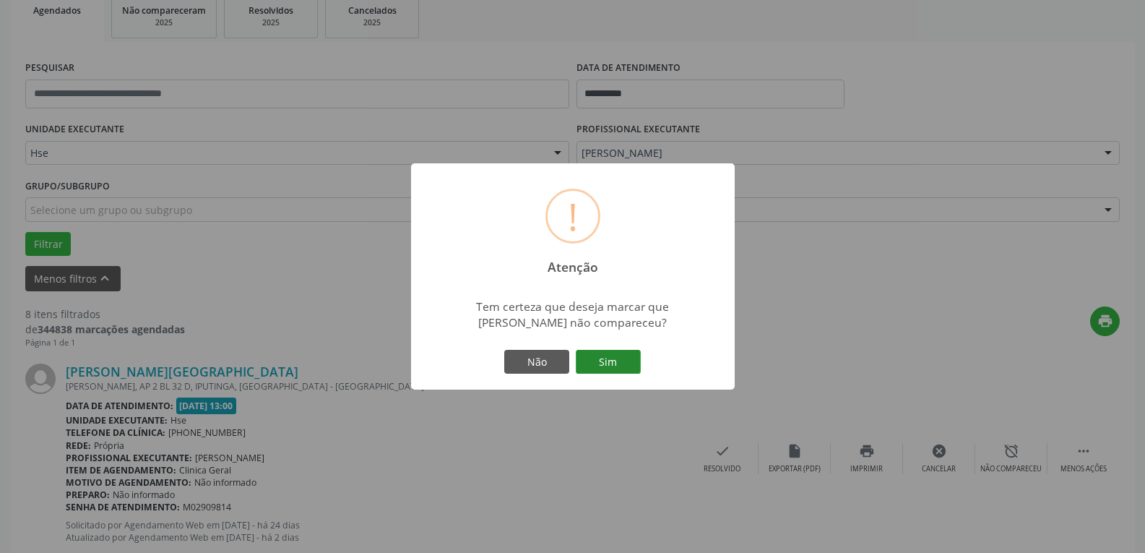
click at [630, 371] on button "Sim" at bounding box center [608, 362] width 65 height 25
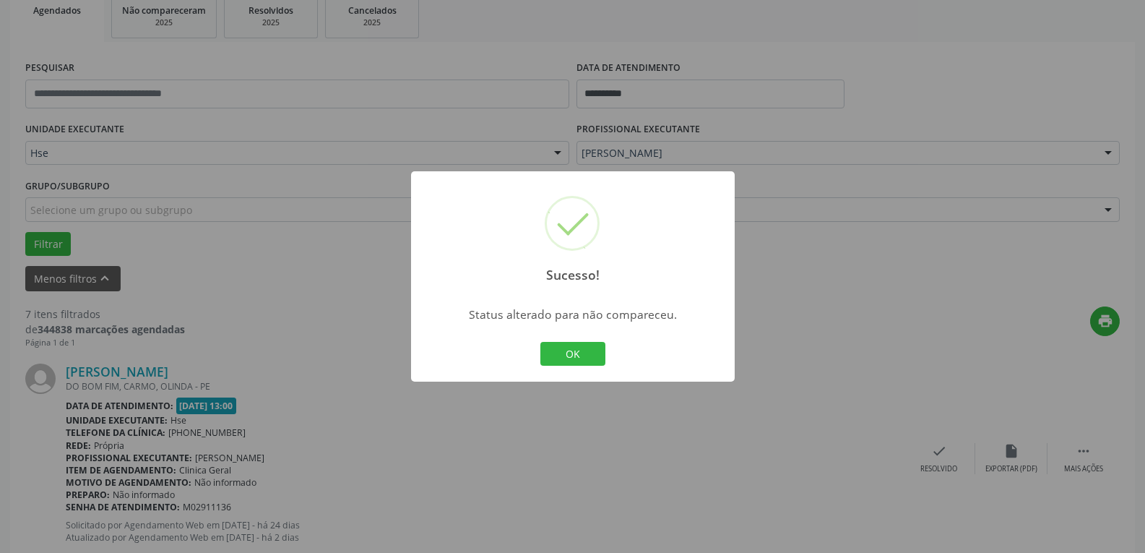
click at [579, 366] on div "OK Cancel" at bounding box center [573, 354] width 72 height 30
click at [577, 357] on button "OK" at bounding box center [572, 354] width 65 height 25
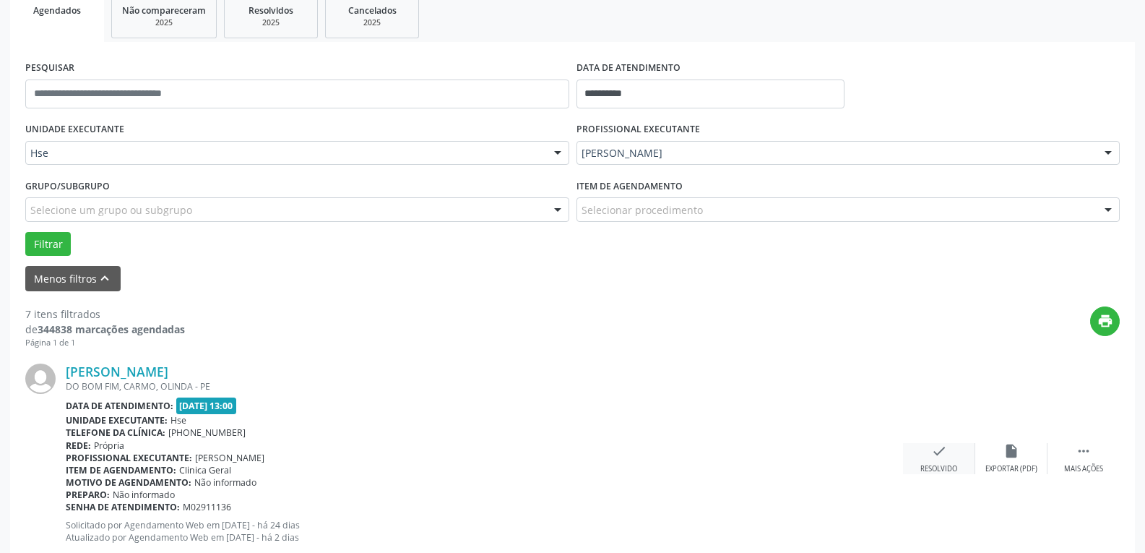
click at [949, 468] on div "Resolvido" at bounding box center [938, 469] width 37 height 10
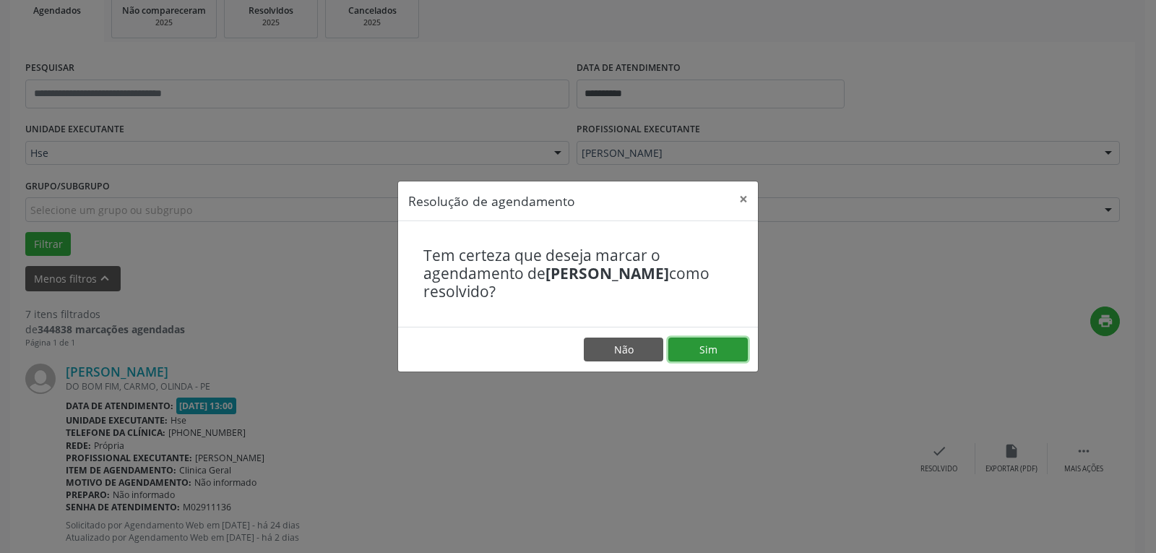
click at [709, 353] on button "Sim" at bounding box center [707, 349] width 79 height 25
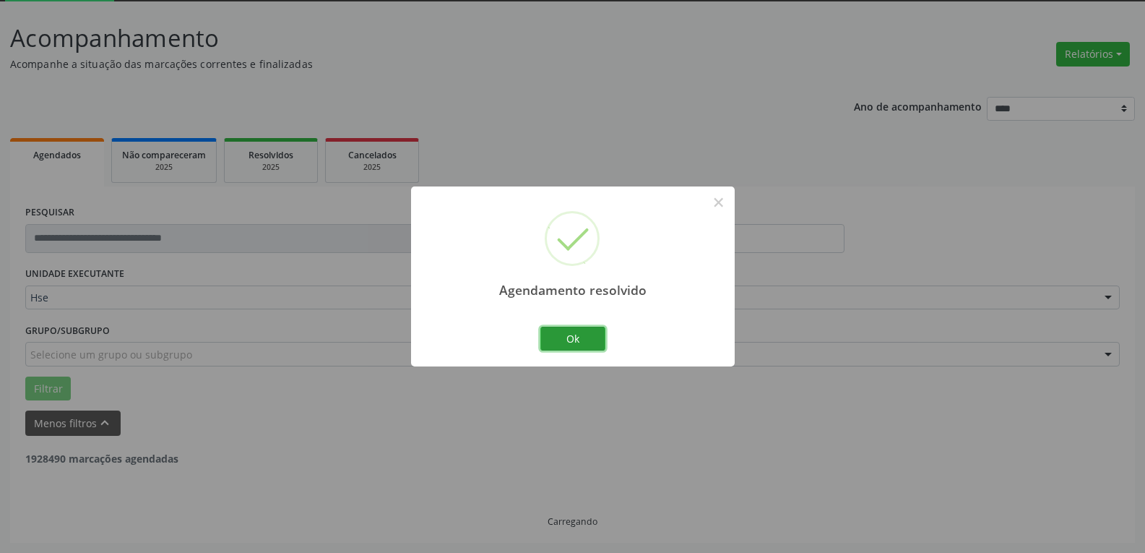
drag, startPoint x: 553, startPoint y: 334, endPoint x: 413, endPoint y: 342, distance: 140.4
click at [554, 335] on button "Ok" at bounding box center [572, 339] width 65 height 25
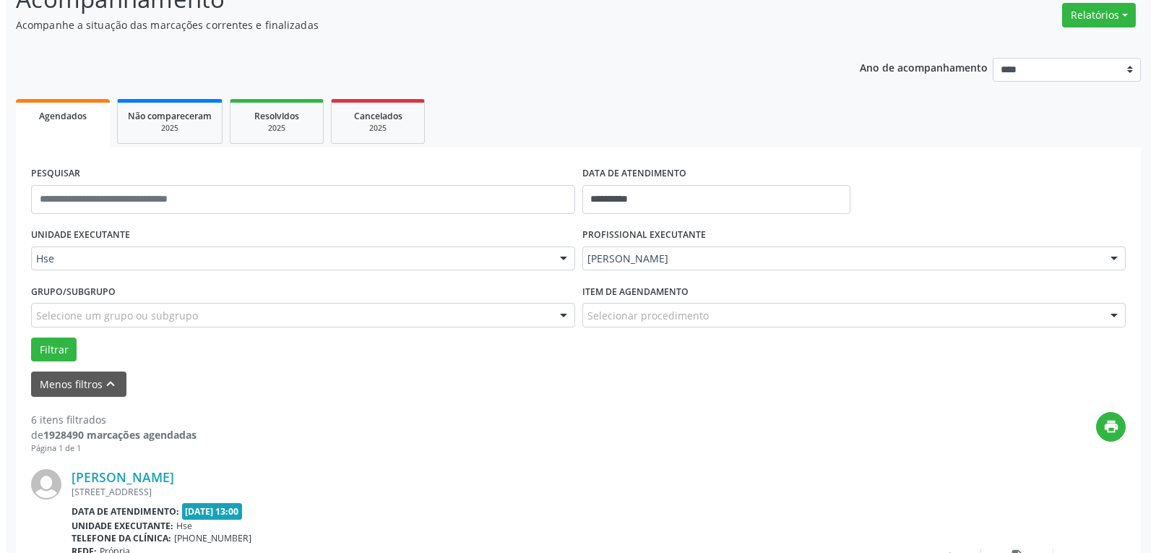
scroll to position [295, 0]
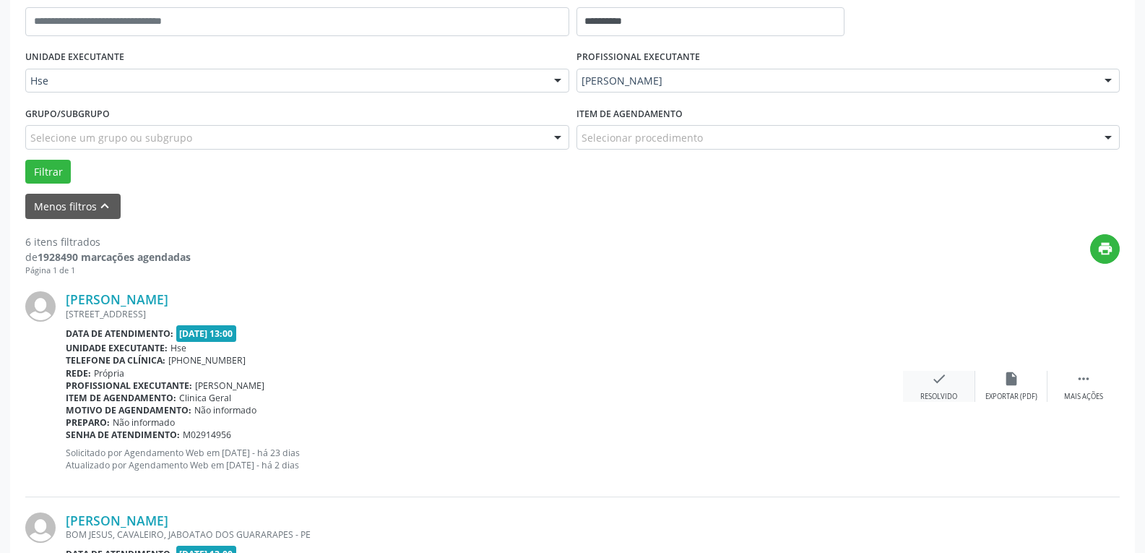
click at [922, 378] on div "check Resolvido" at bounding box center [939, 386] width 72 height 31
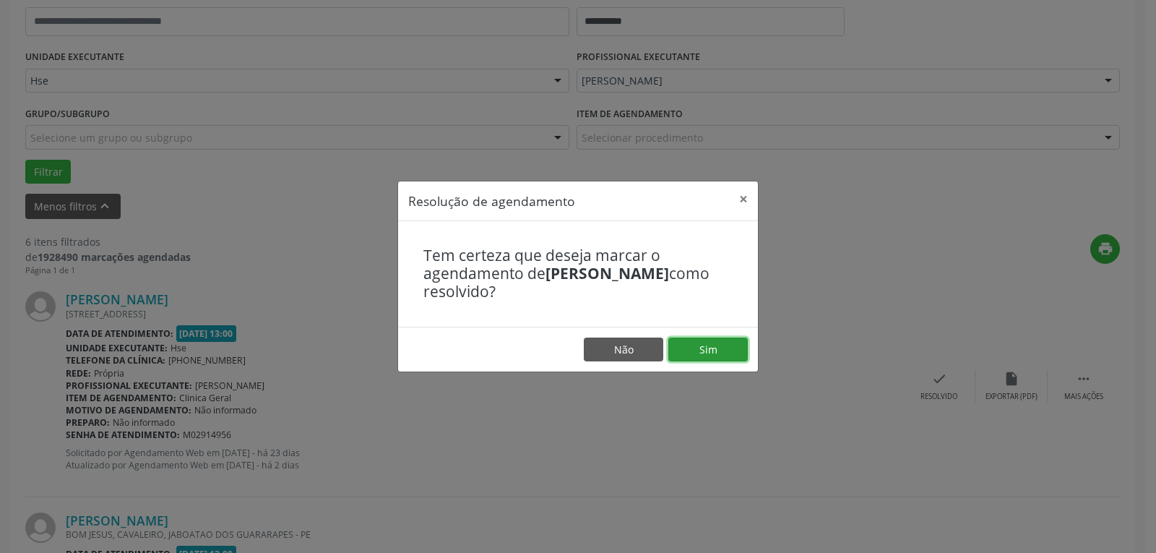
click at [722, 350] on button "Sim" at bounding box center [707, 349] width 79 height 25
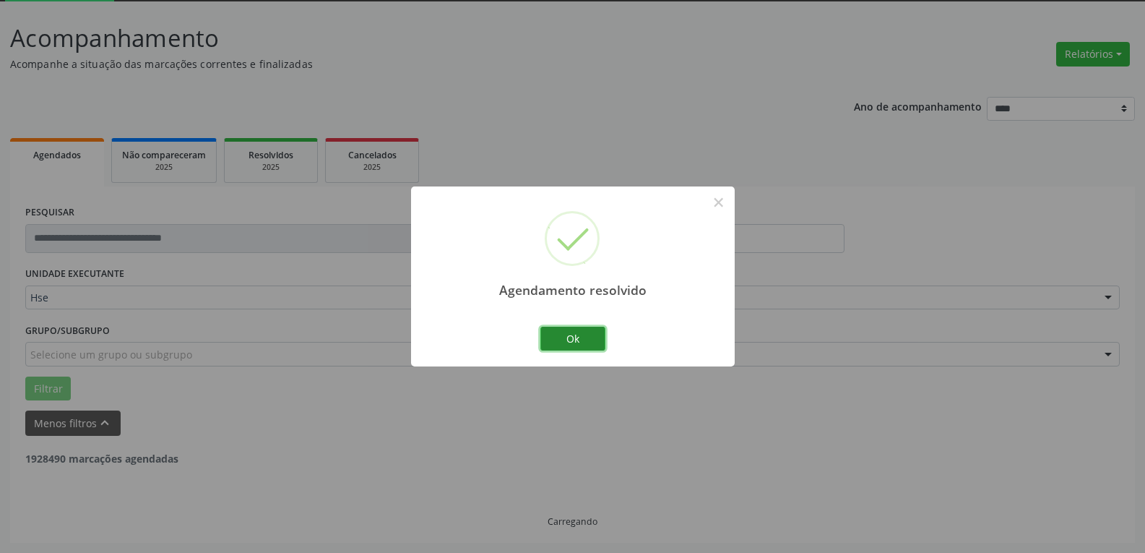
click at [580, 348] on button "Ok" at bounding box center [572, 339] width 65 height 25
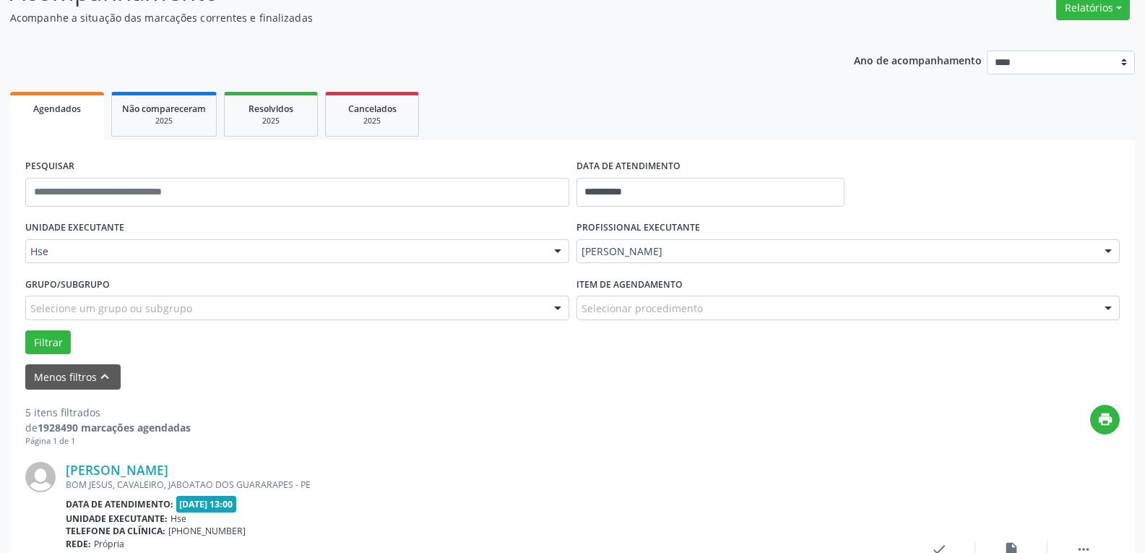
scroll to position [150, 0]
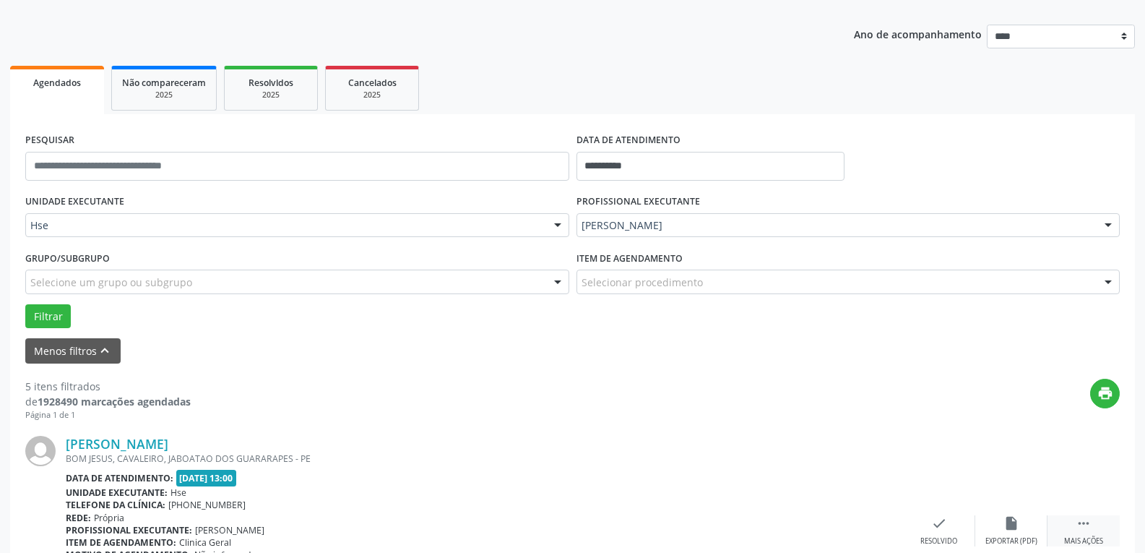
click at [1068, 522] on div " Mais ações" at bounding box center [1084, 530] width 72 height 31
click at [1022, 521] on div "alarm_off Não compareceu" at bounding box center [1011, 530] width 72 height 31
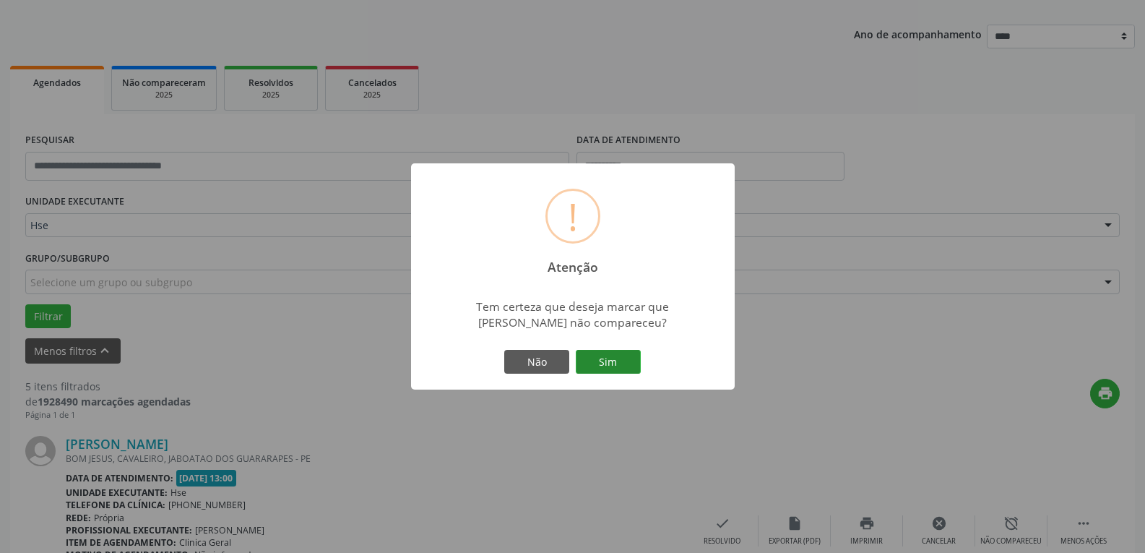
click at [590, 371] on button "Sim" at bounding box center [608, 362] width 65 height 25
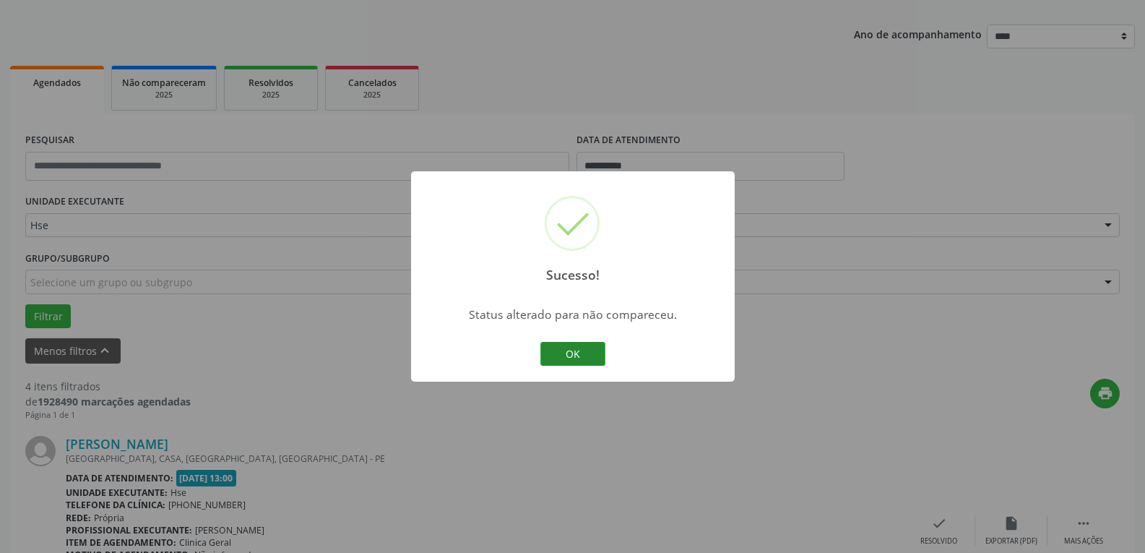
drag, startPoint x: 574, startPoint y: 358, endPoint x: 444, endPoint y: 359, distance: 130.8
click at [574, 359] on button "OK" at bounding box center [572, 354] width 65 height 25
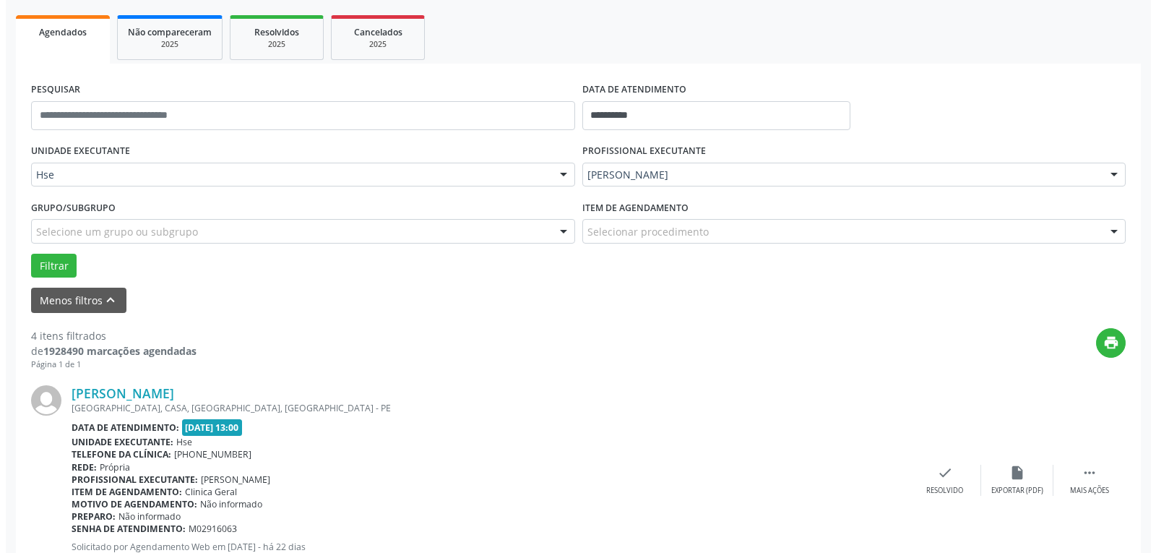
scroll to position [295, 0]
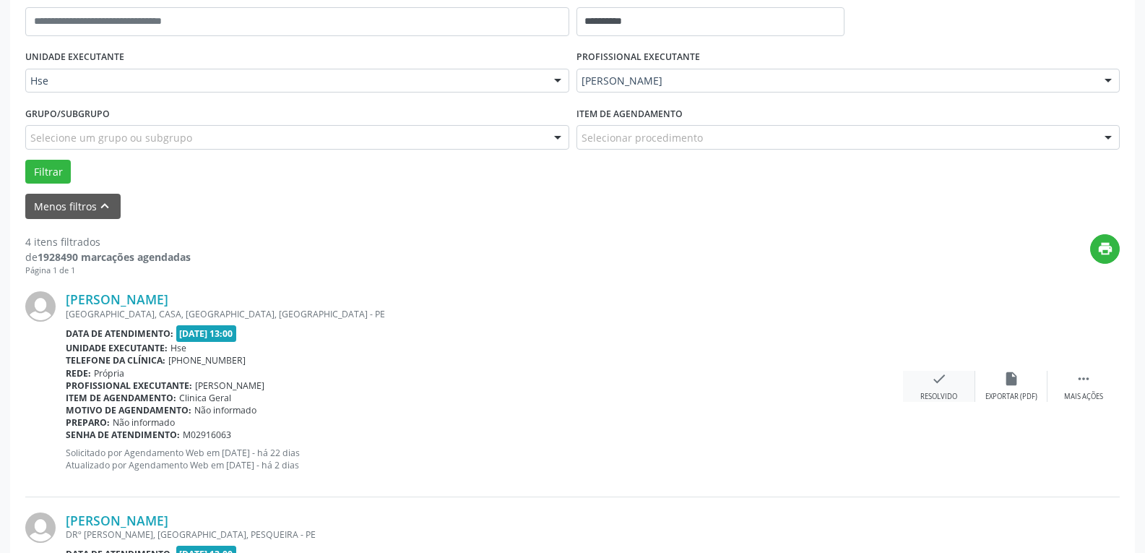
click at [955, 394] on div "Resolvido" at bounding box center [938, 397] width 37 height 10
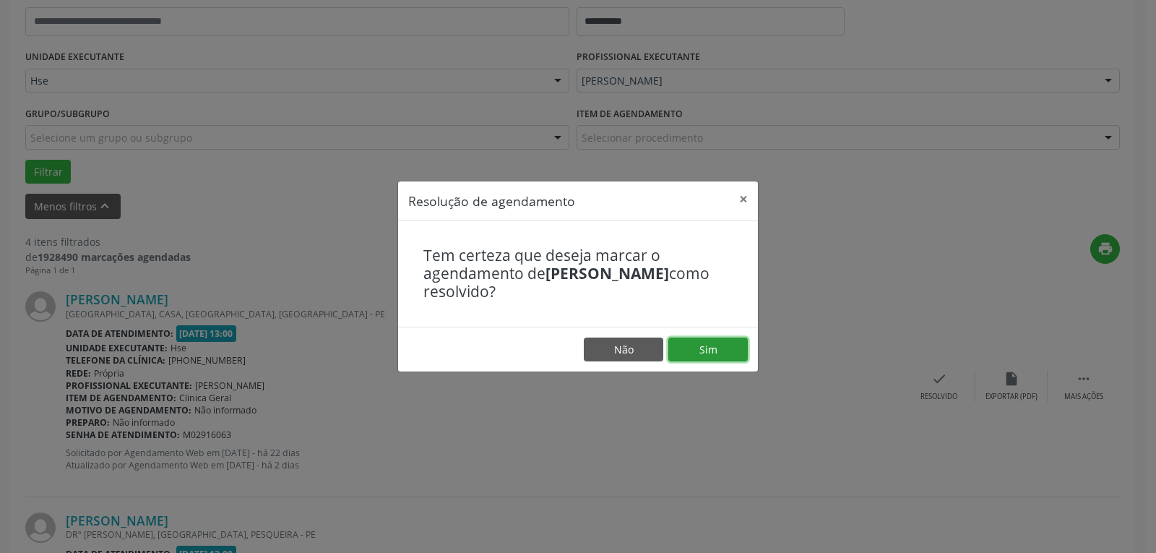
click at [702, 350] on button "Sim" at bounding box center [707, 349] width 79 height 25
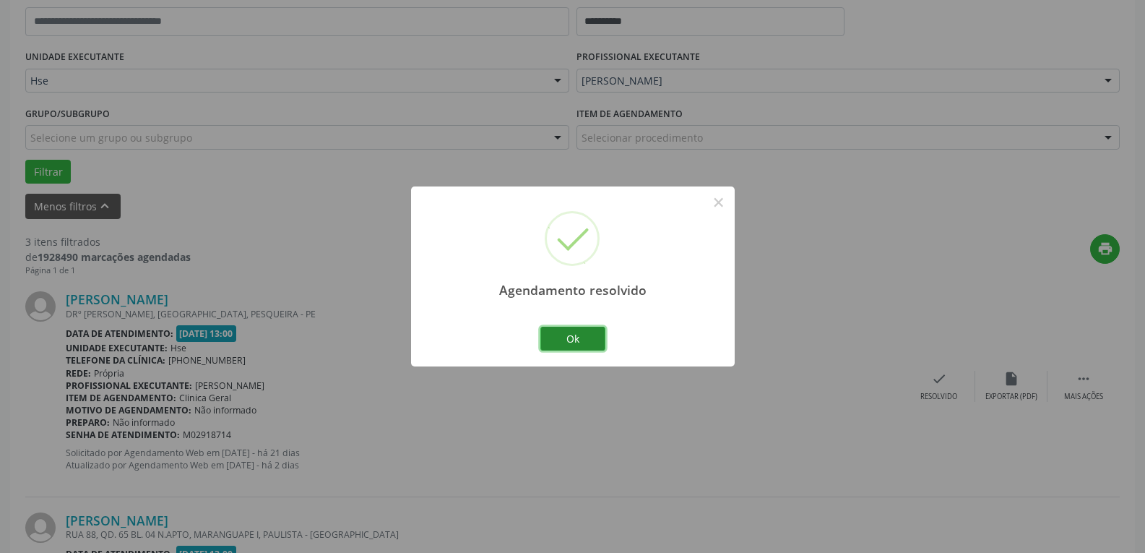
click at [567, 343] on button "Ok" at bounding box center [572, 339] width 65 height 25
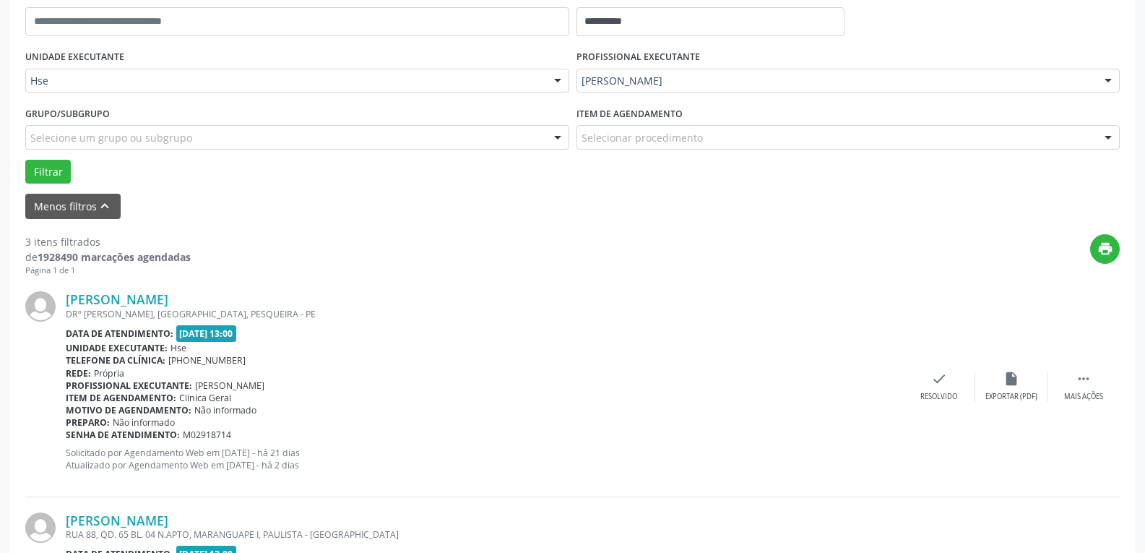
click at [1071, 404] on div "[PERSON_NAME] DRº [PERSON_NAME], [GEOGRAPHIC_DATA], [GEOGRAPHIC_DATA] - PE Data…" at bounding box center [572, 386] width 1095 height 220
drag, startPoint x: 1071, startPoint y: 390, endPoint x: 1058, endPoint y: 389, distance: 13.7
click at [1071, 389] on div " Mais ações" at bounding box center [1084, 386] width 72 height 31
click at [988, 387] on div "alarm_off Não compareceu" at bounding box center [1011, 386] width 72 height 31
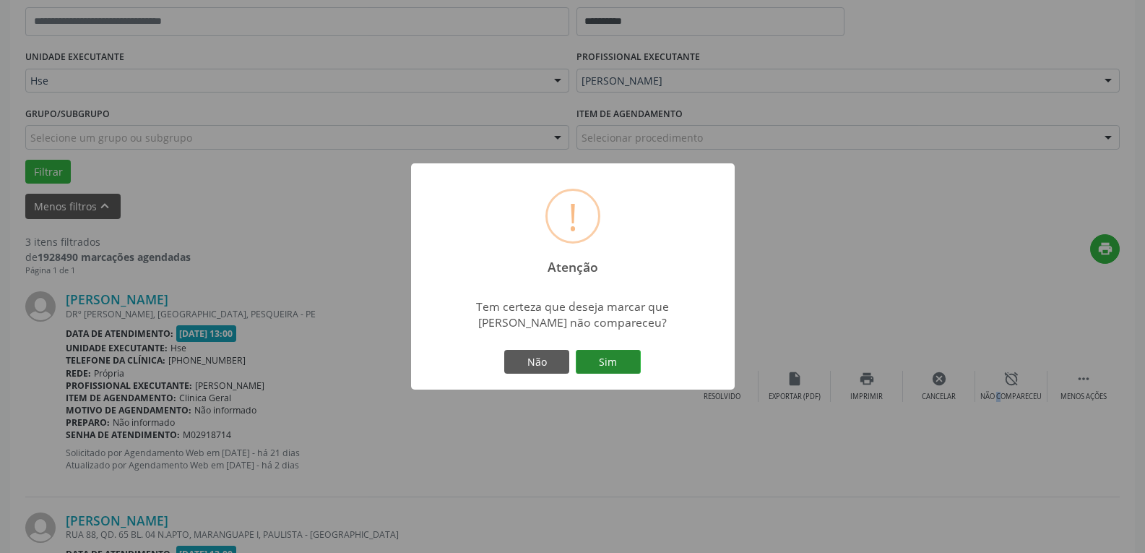
click at [611, 363] on button "Sim" at bounding box center [608, 362] width 65 height 25
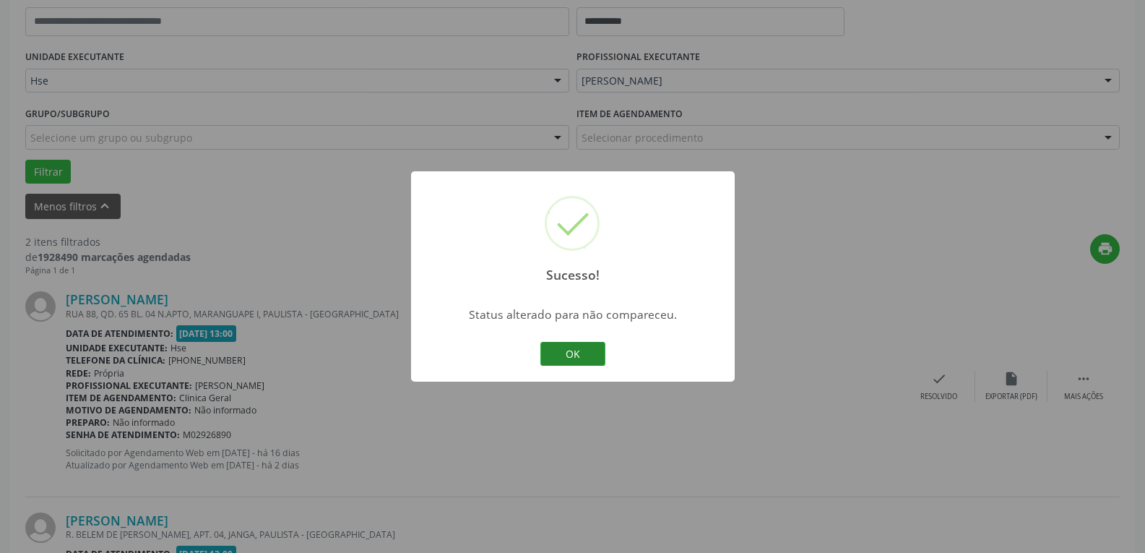
click at [588, 348] on button "OK" at bounding box center [572, 354] width 65 height 25
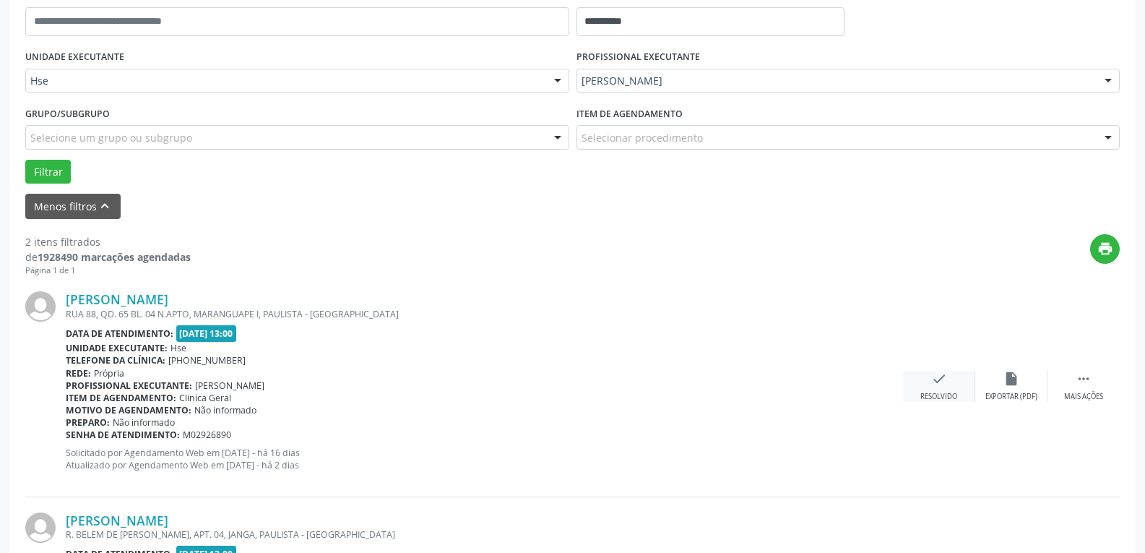
click at [936, 389] on div "check Resolvido" at bounding box center [939, 386] width 72 height 31
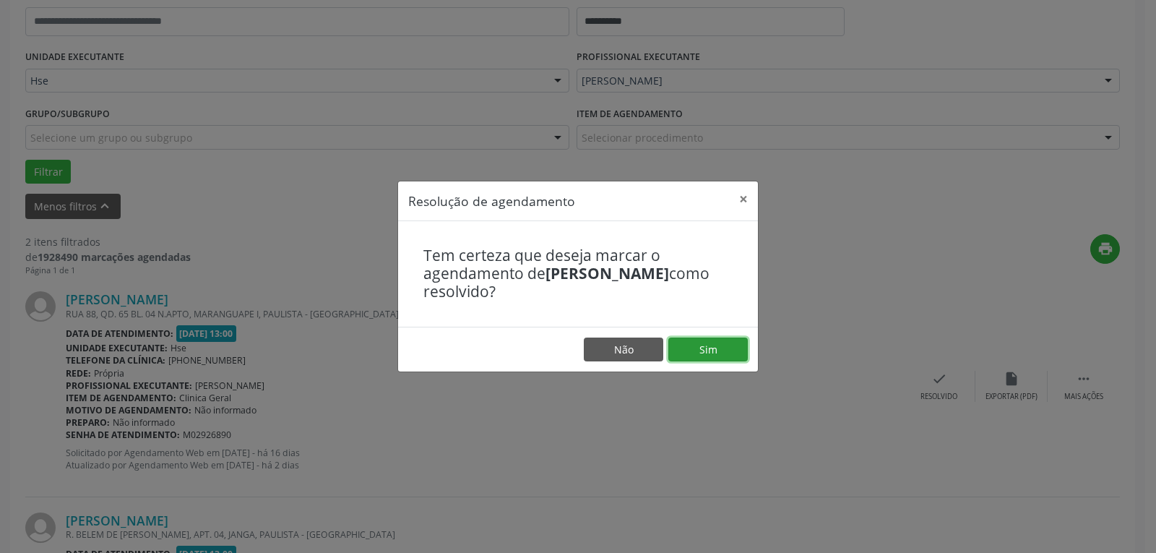
click at [699, 353] on button "Sim" at bounding box center [707, 349] width 79 height 25
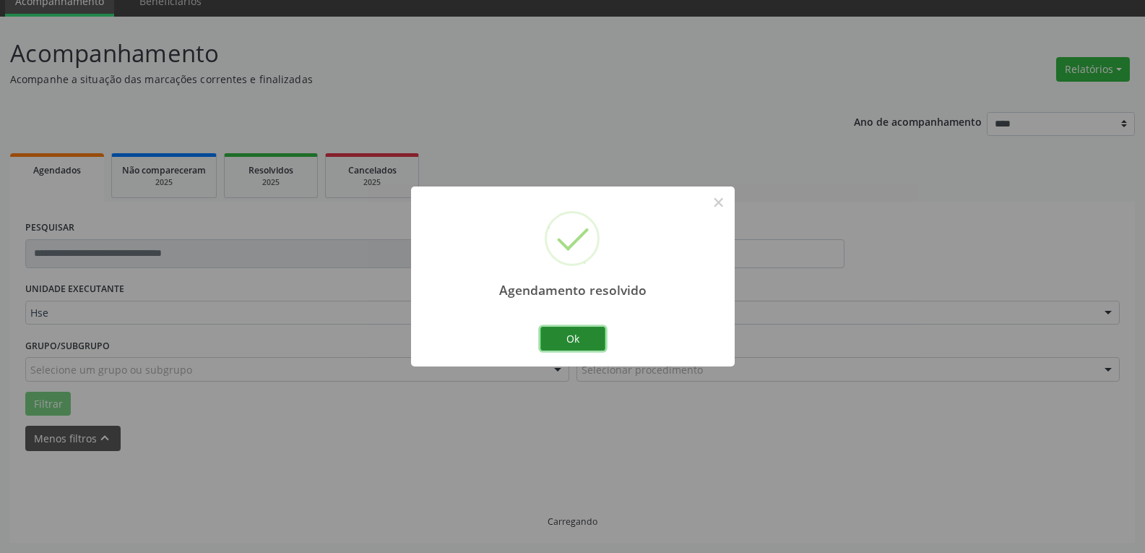
click at [566, 329] on button "Ok" at bounding box center [572, 339] width 65 height 25
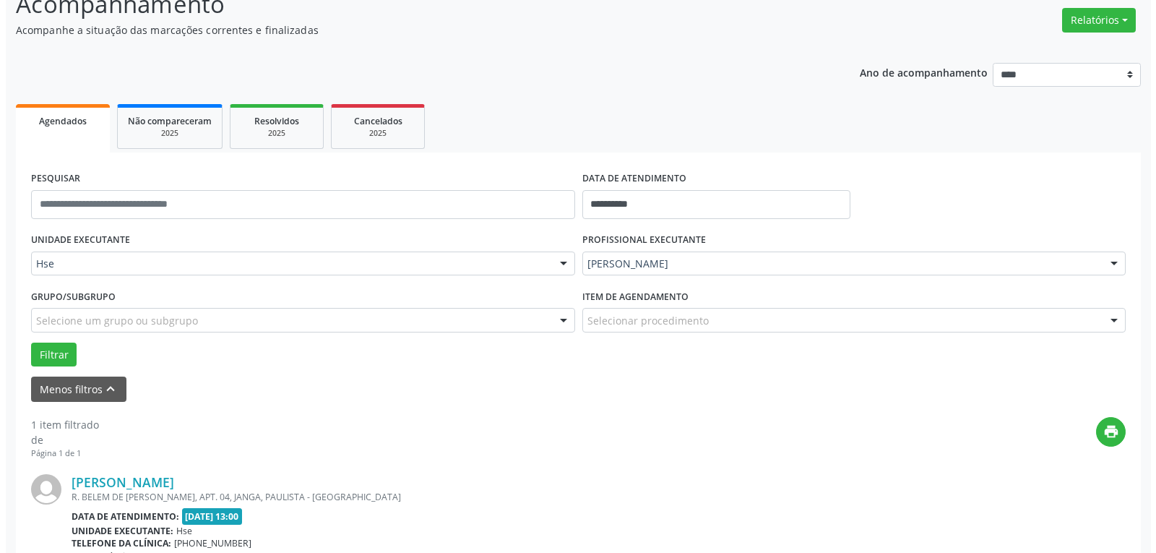
scroll to position [207, 0]
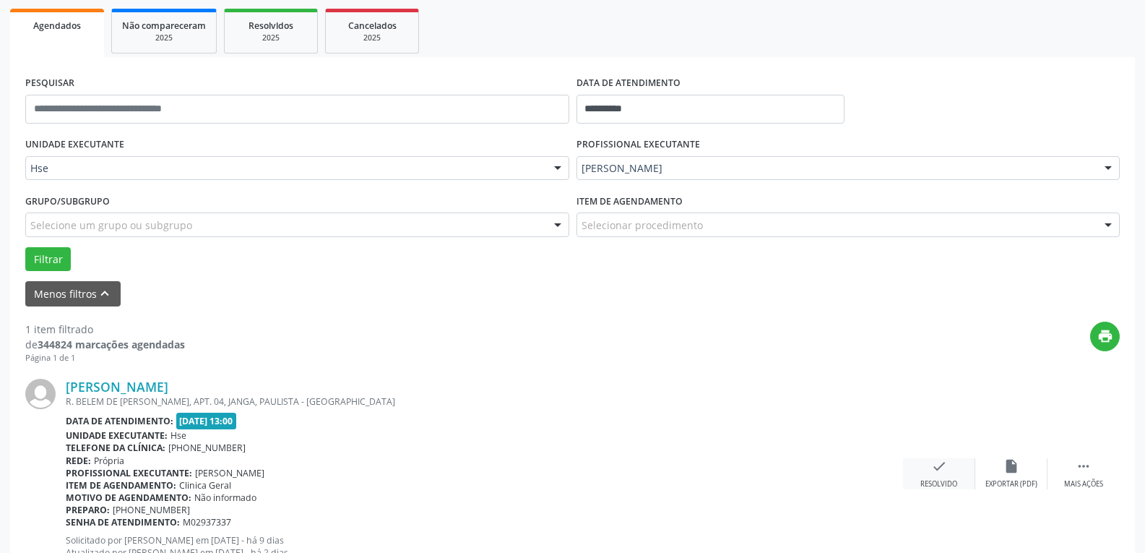
click at [949, 471] on div "check Resolvido" at bounding box center [939, 473] width 72 height 31
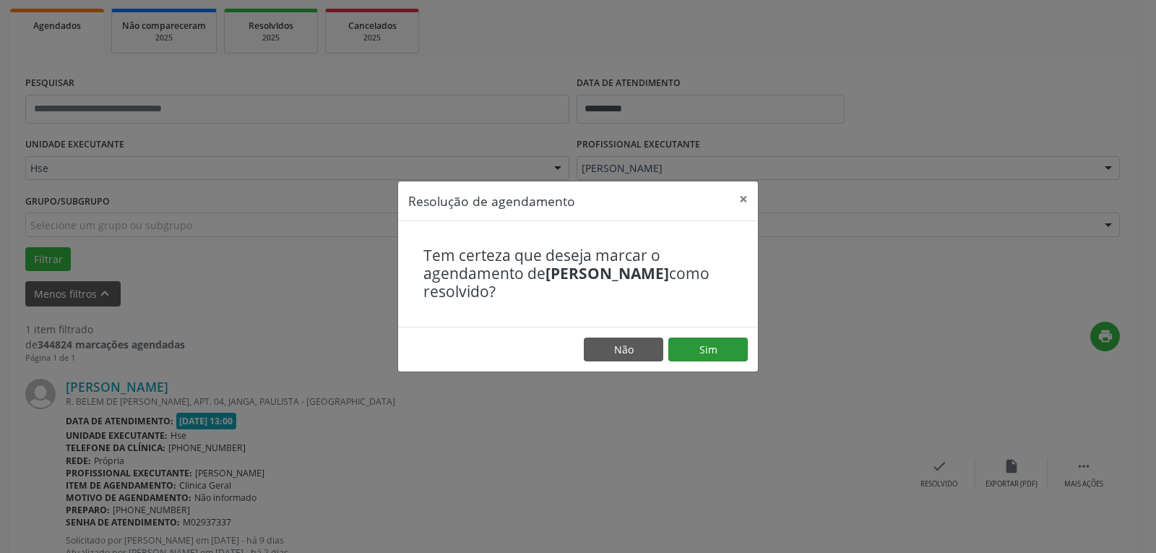
drag, startPoint x: 705, startPoint y: 335, endPoint x: 689, endPoint y: 350, distance: 22.0
click at [705, 337] on footer "Não Sim" at bounding box center [578, 350] width 360 height 46
click at [680, 358] on button "Sim" at bounding box center [707, 349] width 79 height 25
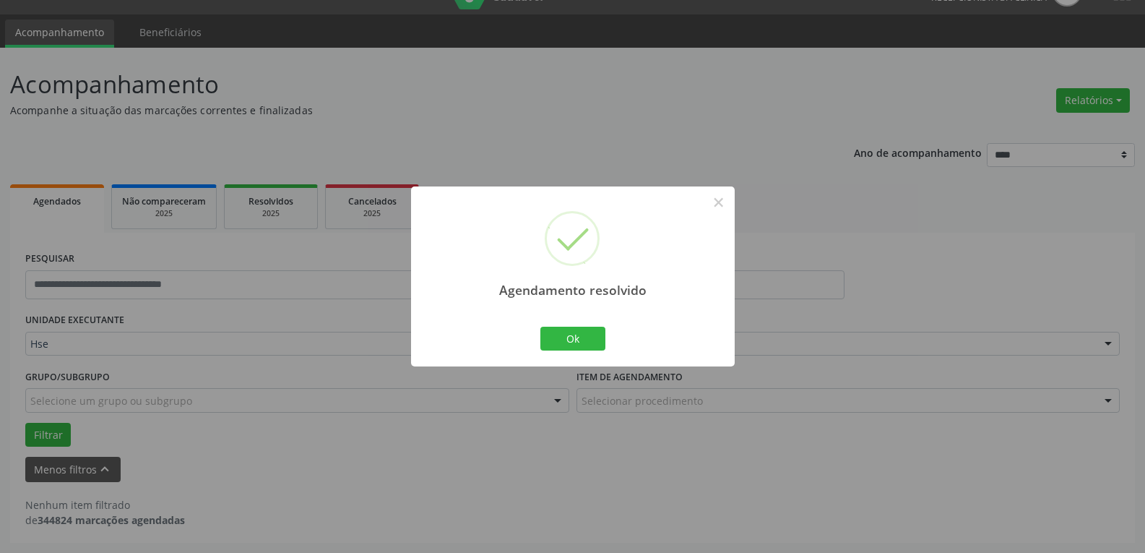
scroll to position [32, 0]
click at [553, 340] on button "Ok" at bounding box center [572, 339] width 65 height 25
